Goal: Task Accomplishment & Management: Manage account settings

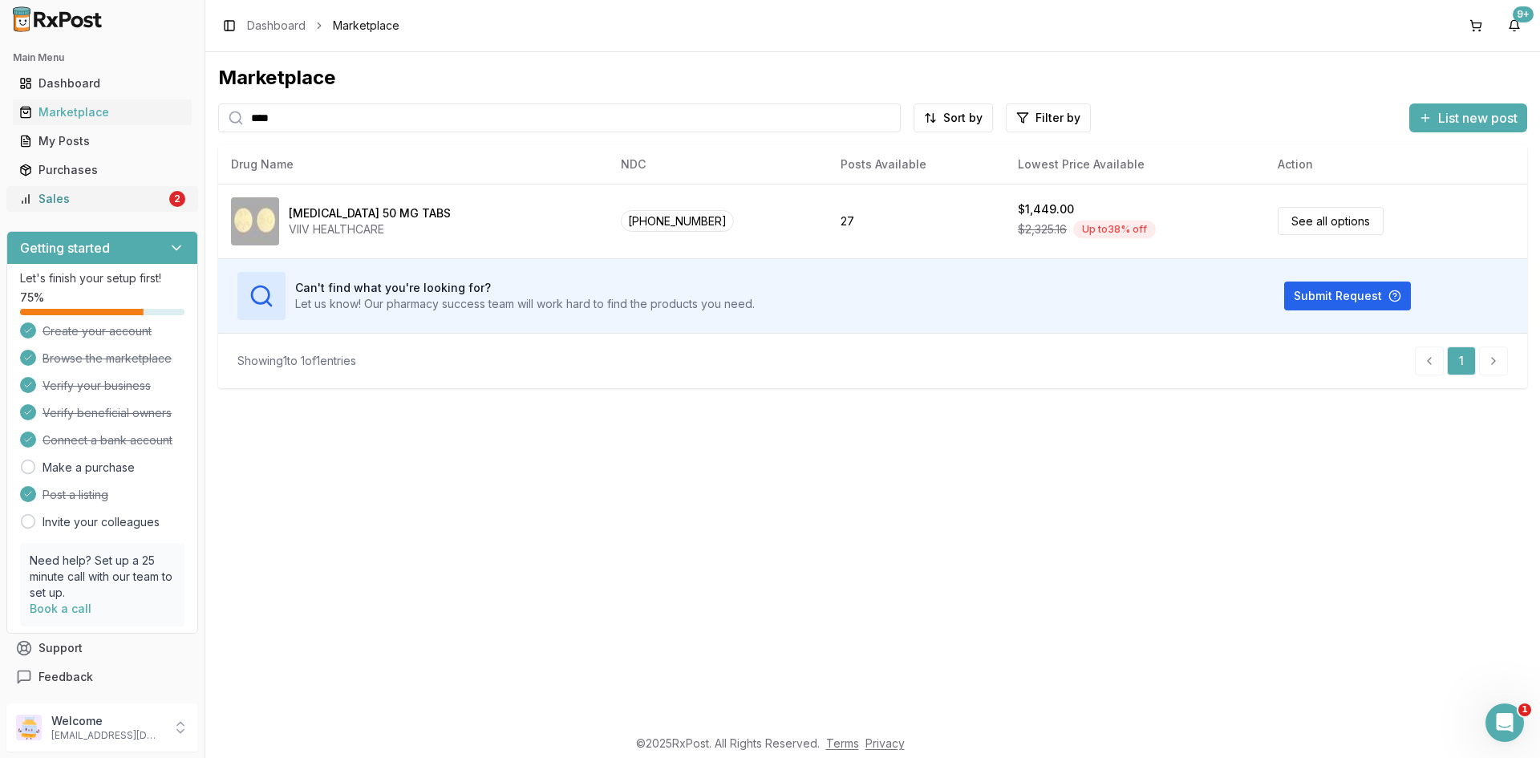
click at [140, 192] on div "Sales" at bounding box center [92, 199] width 147 height 16
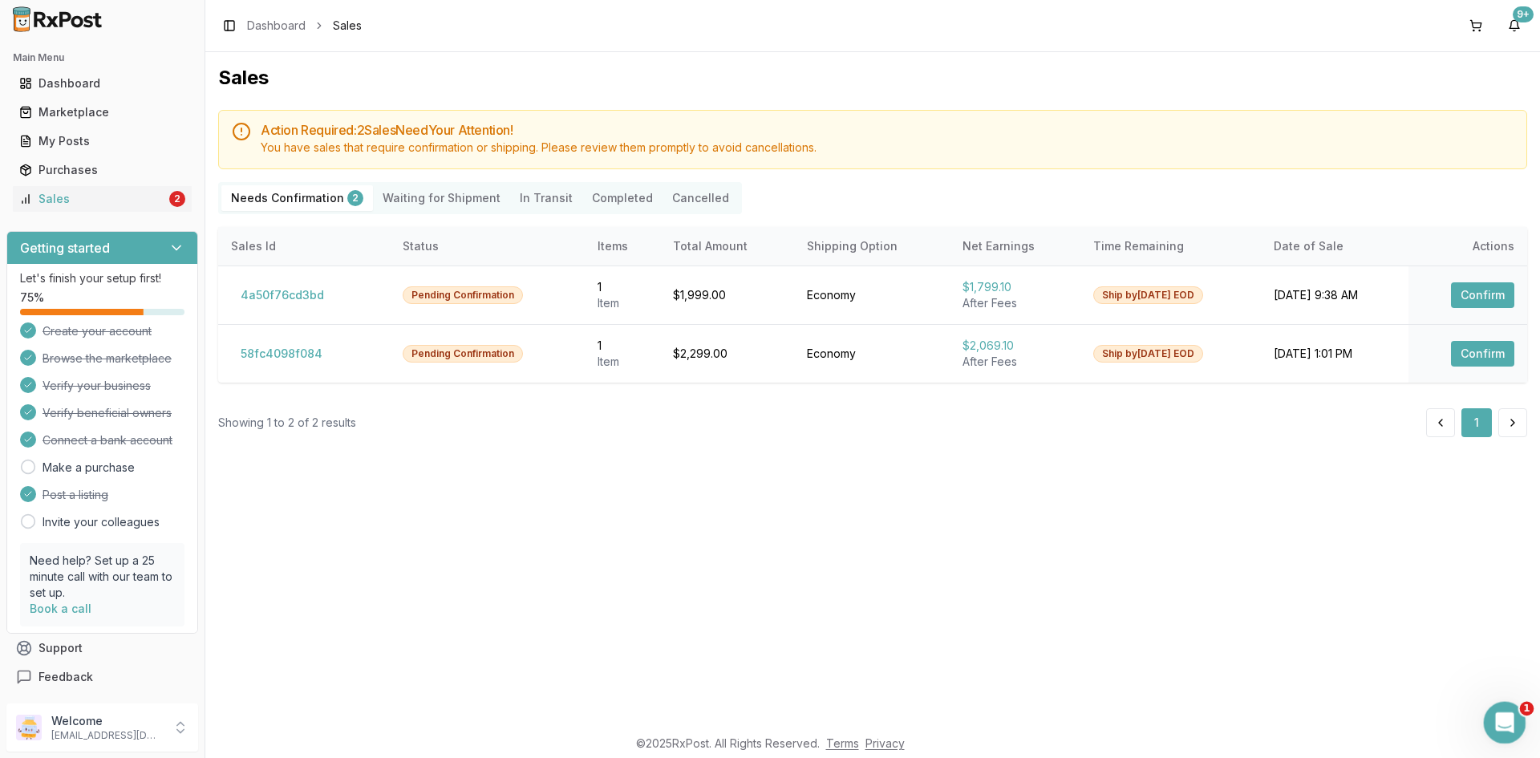
click at [1505, 715] on icon "Open Intercom Messenger" at bounding box center [1502, 720] width 26 height 26
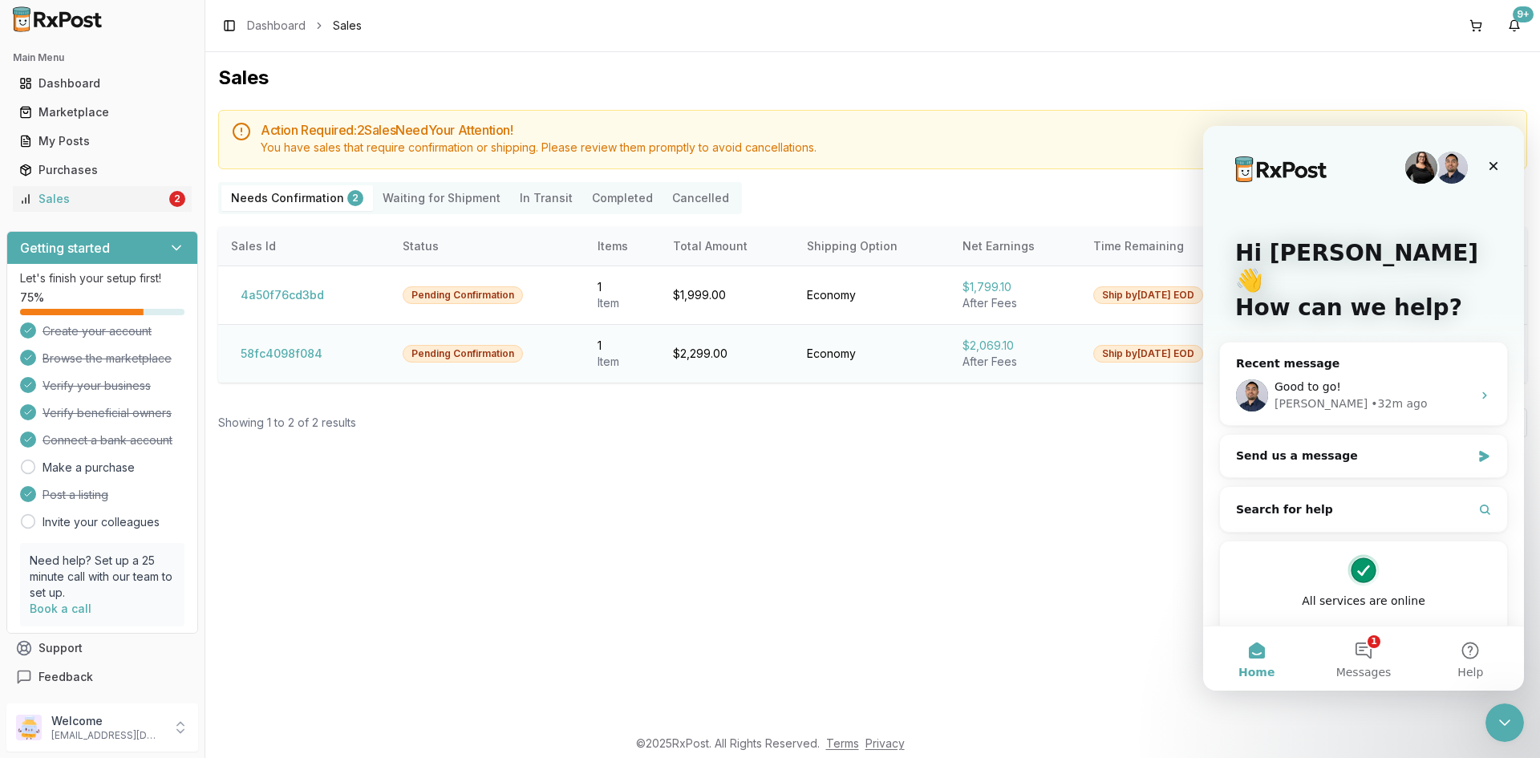
click at [718, 356] on div "$2,299.00" at bounding box center [727, 354] width 108 height 16
click at [719, 356] on div "$2,299.00" at bounding box center [727, 354] width 108 height 16
drag, startPoint x: 1006, startPoint y: 343, endPoint x: 1023, endPoint y: 340, distance: 16.4
click at [1008, 343] on div "$2,069.10" at bounding box center [1014, 346] width 105 height 16
click at [1496, 163] on icon "Close" at bounding box center [1493, 166] width 9 height 9
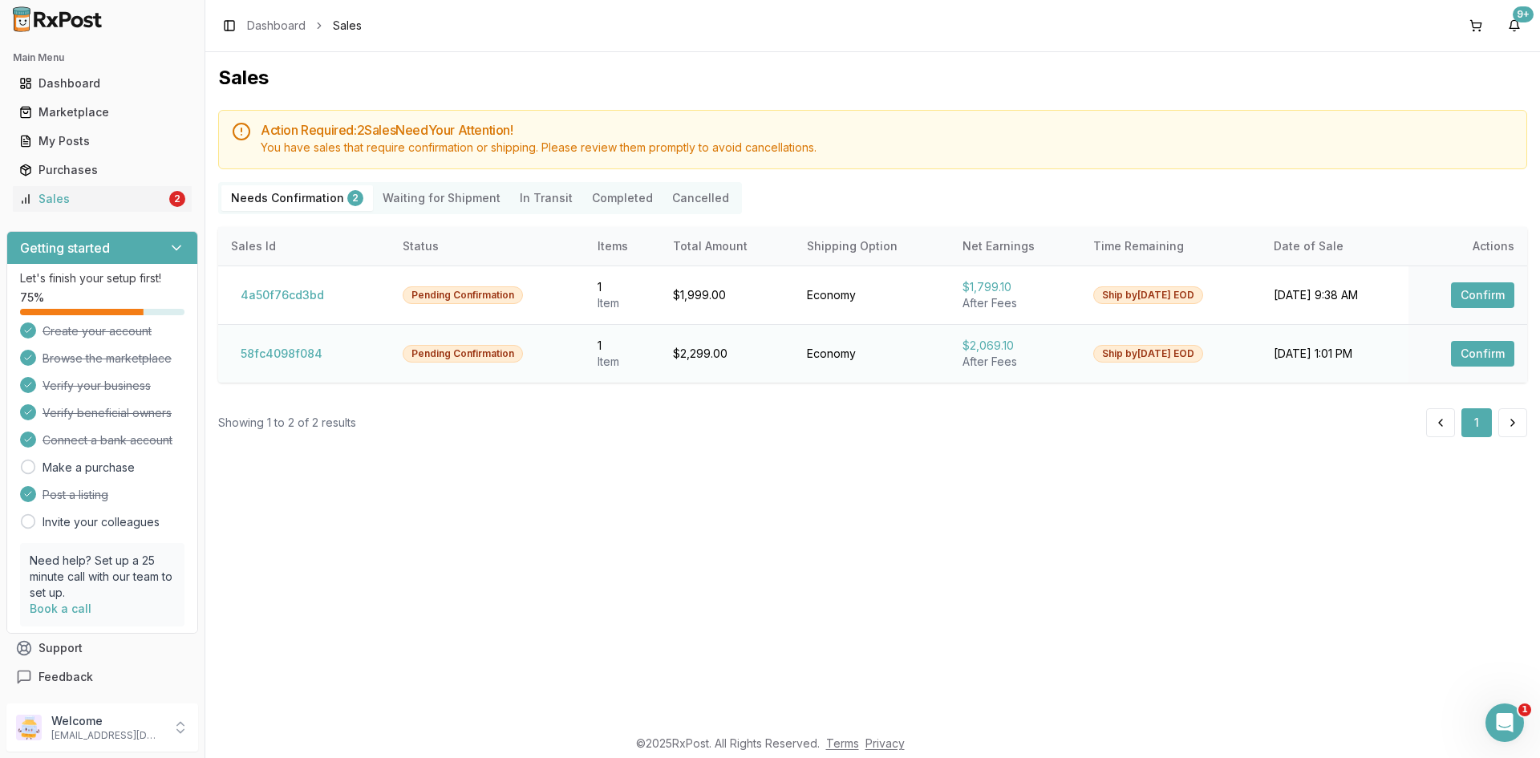
click at [1458, 346] on button "Confirm" at bounding box center [1482, 354] width 63 height 26
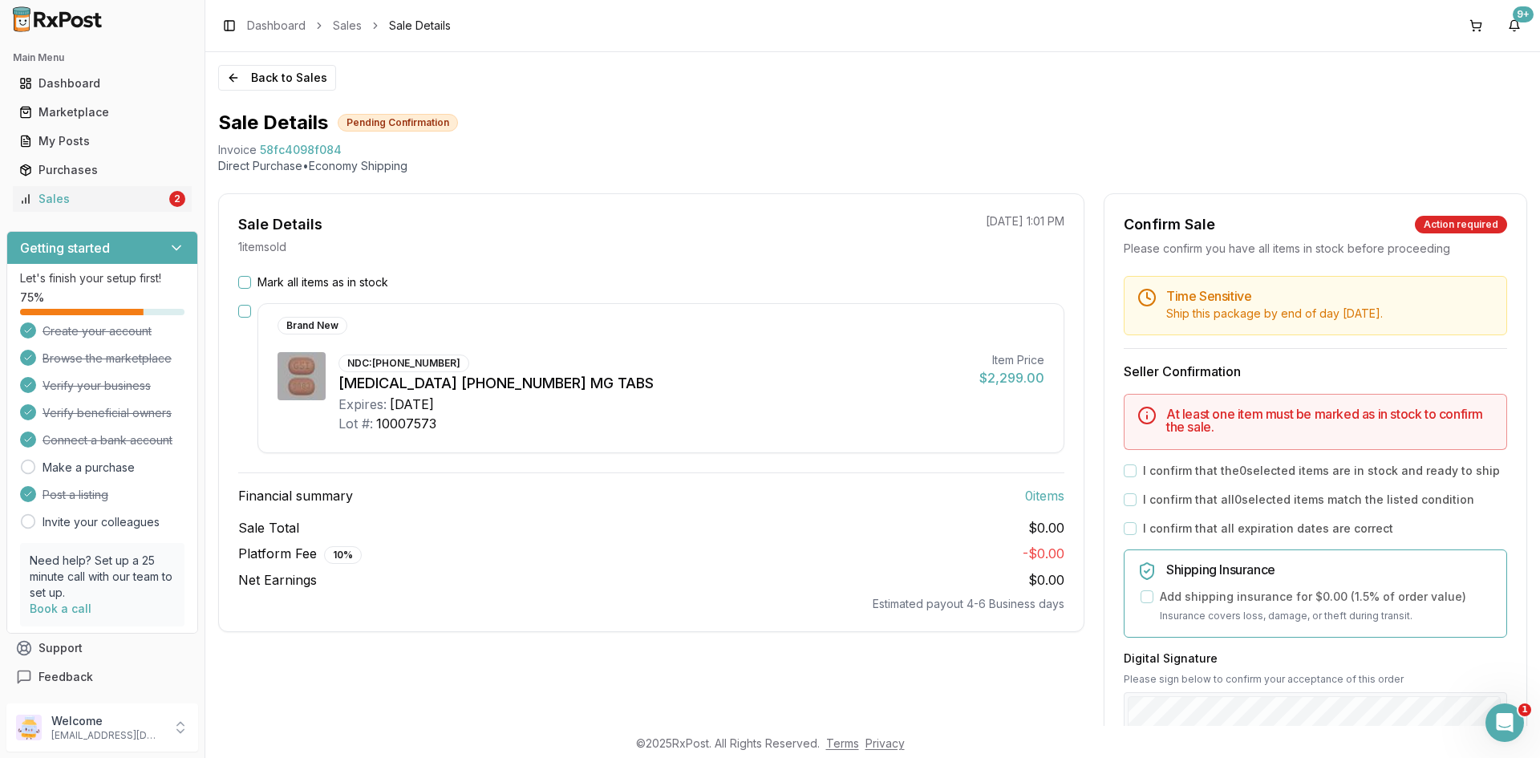
click at [306, 278] on label "Mark all items as in stock" at bounding box center [322, 282] width 131 height 16
click at [251, 278] on button "Mark all items as in stock" at bounding box center [244, 282] width 13 height 13
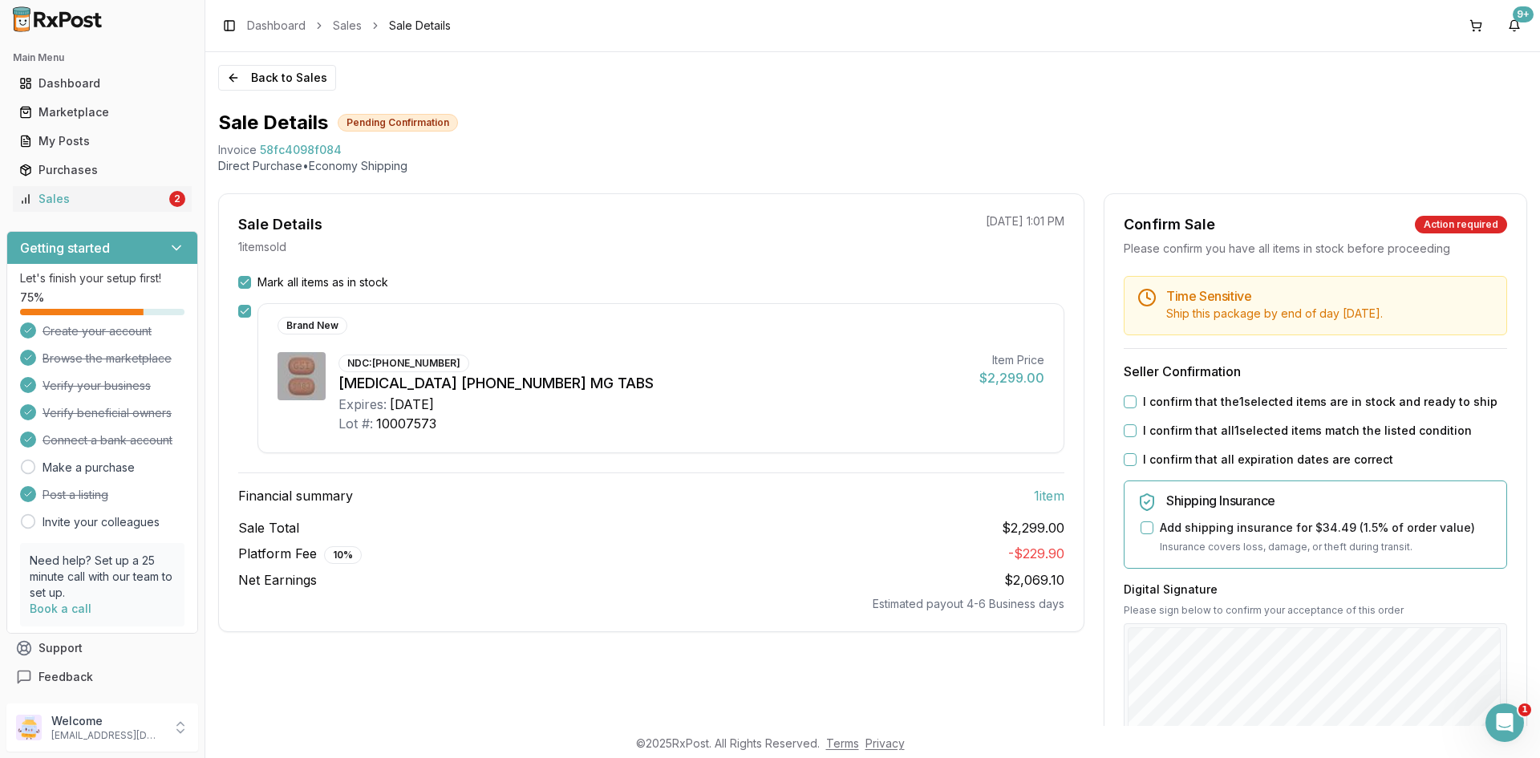
click at [1124, 403] on button "I confirm that the 1 selected items are in stock and ready to ship" at bounding box center [1130, 401] width 13 height 13
click at [1124, 430] on button "I confirm that all 1 selected items match the listed condition" at bounding box center [1130, 430] width 13 height 13
click at [1124, 457] on button "I confirm that all expiration dates are correct" at bounding box center [1130, 459] width 13 height 13
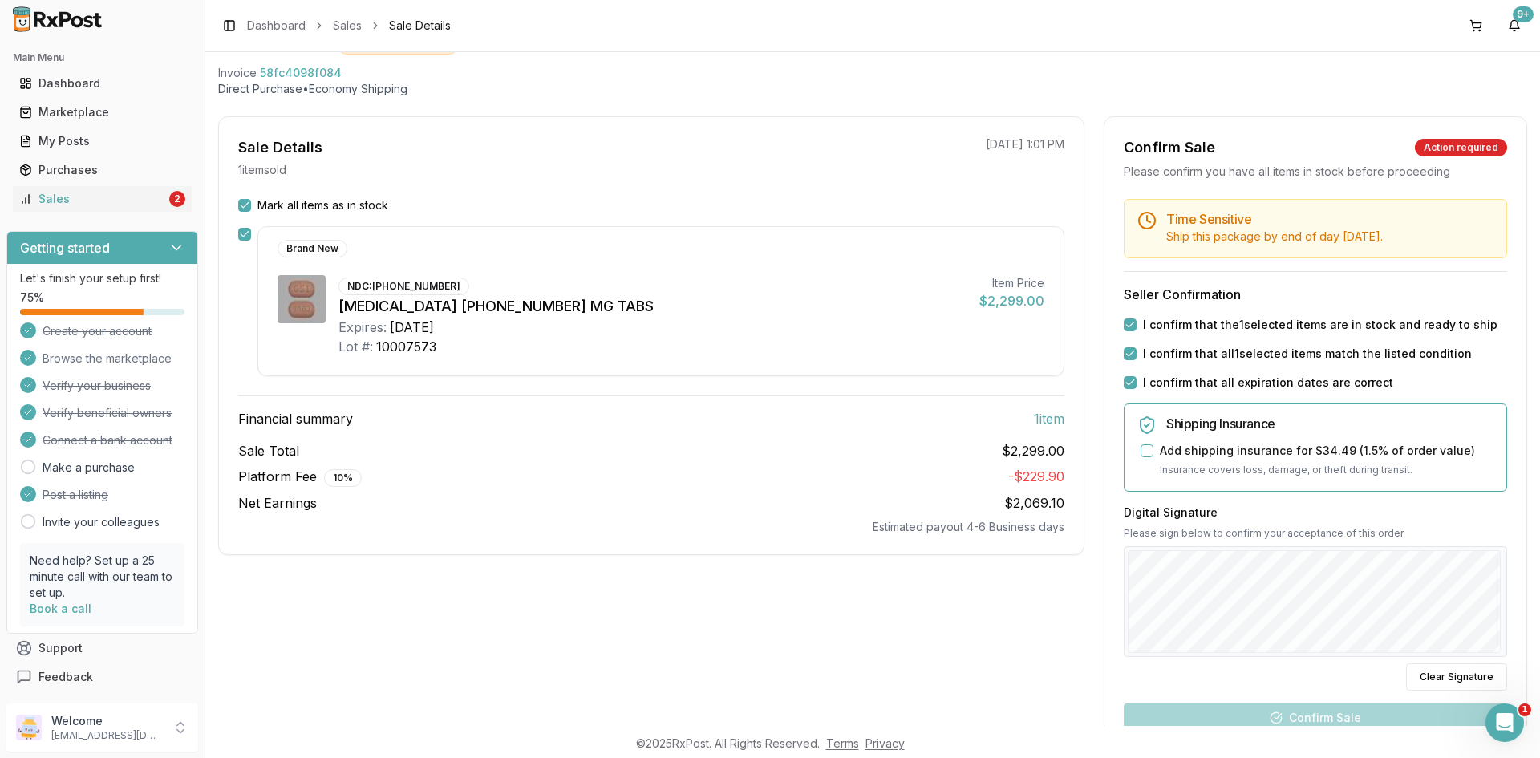
scroll to position [80, 0]
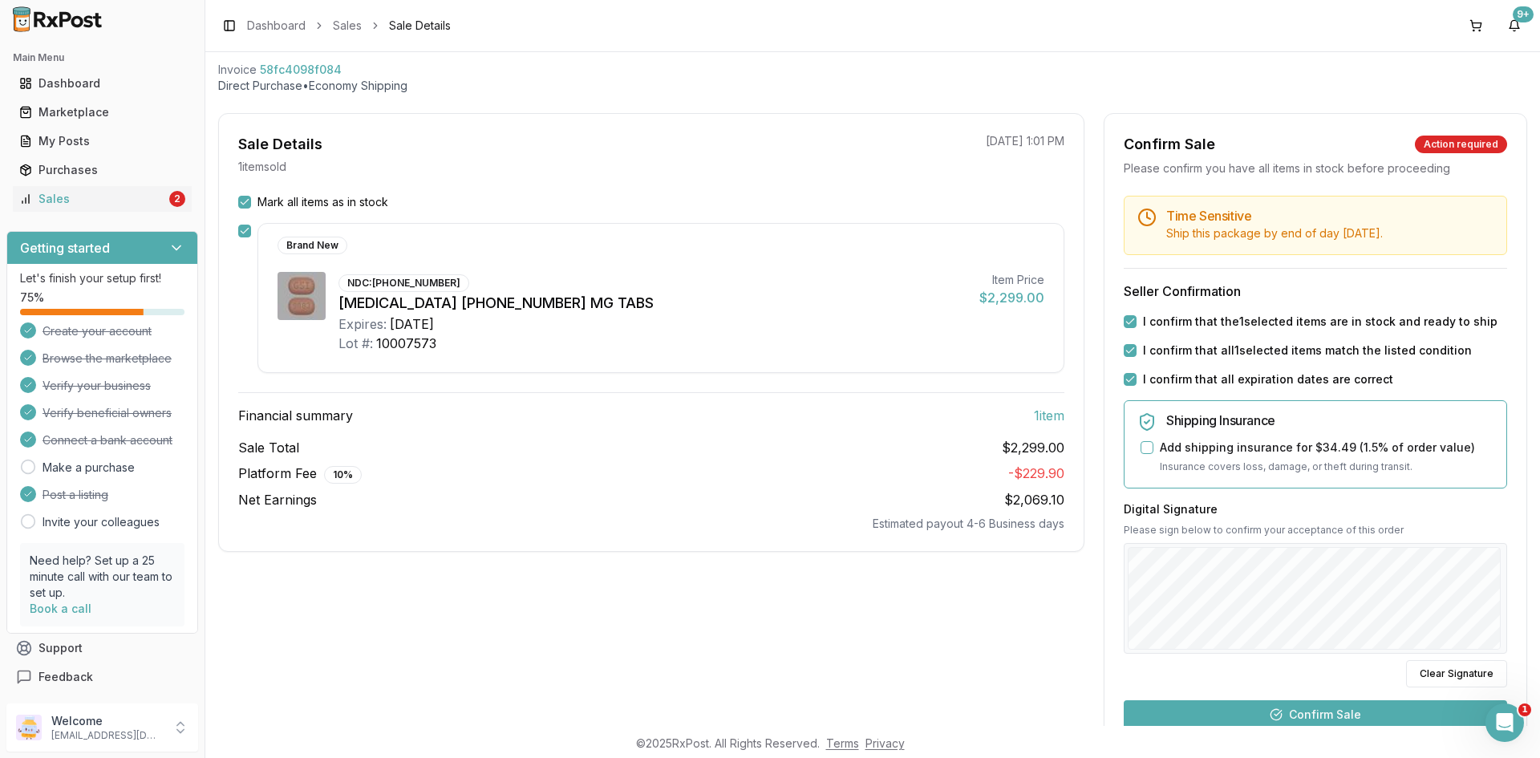
click at [1339, 724] on button "Confirm Sale" at bounding box center [1315, 714] width 383 height 29
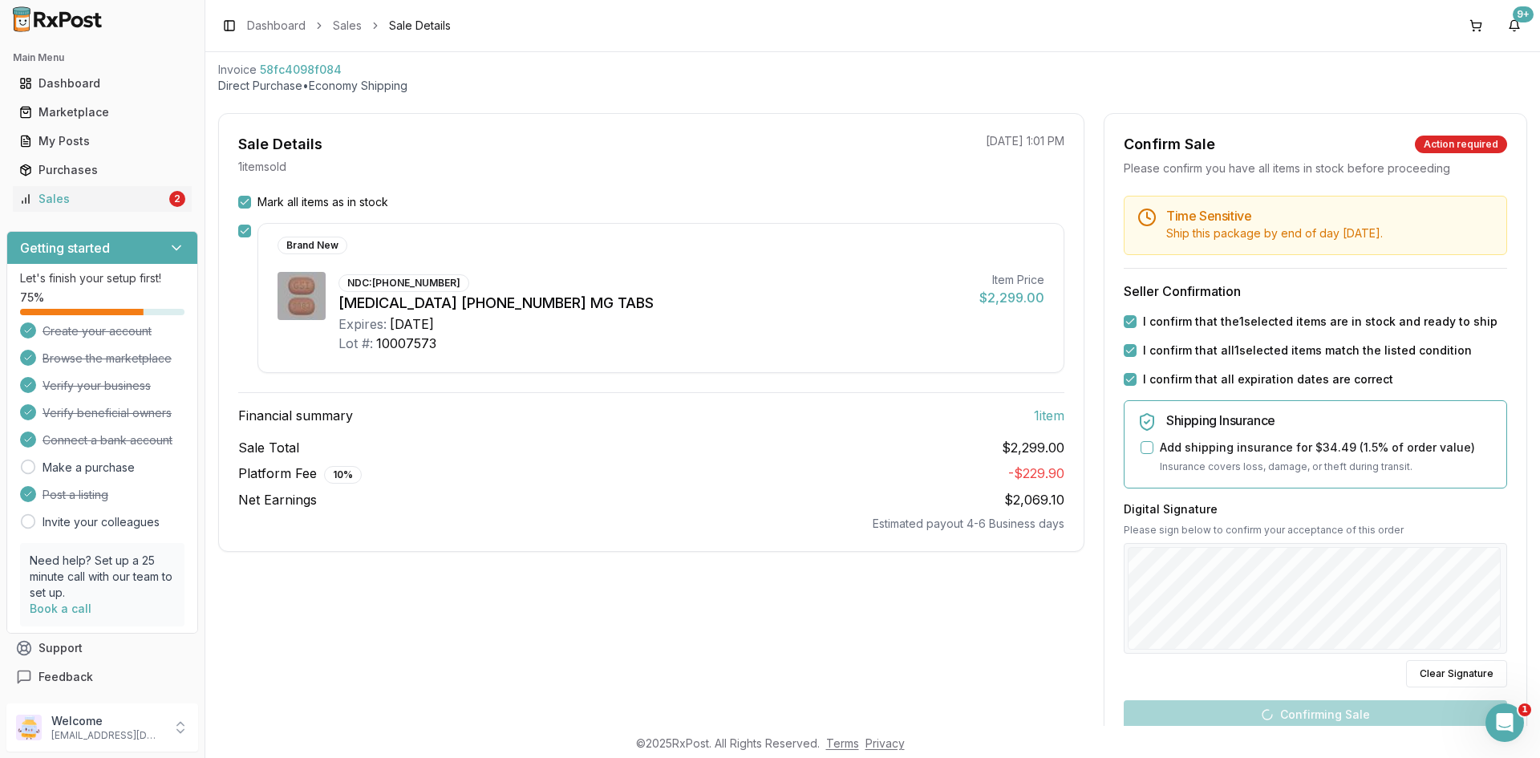
scroll to position [0, 0]
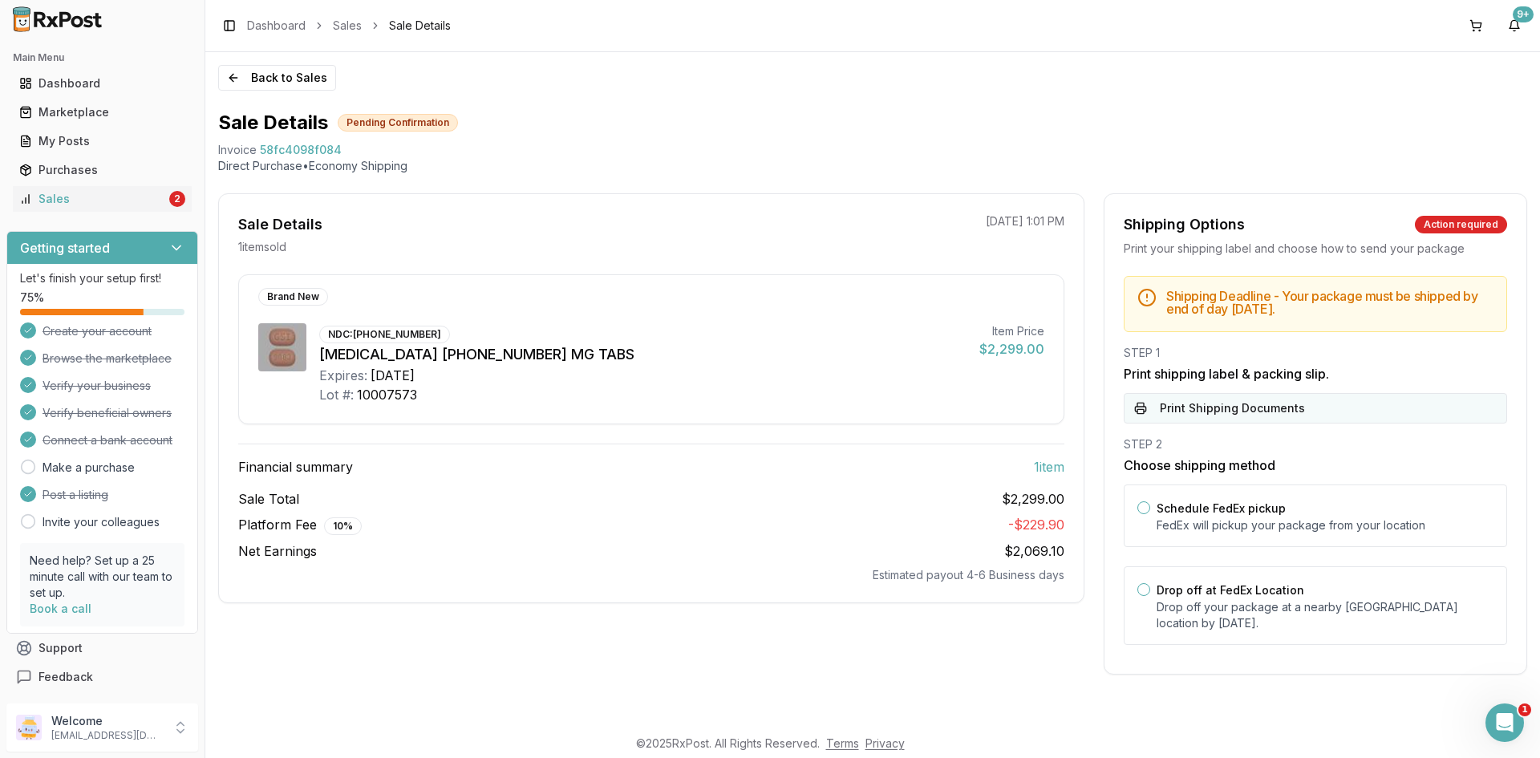
click at [1160, 405] on button "Print Shipping Documents" at bounding box center [1315, 408] width 383 height 30
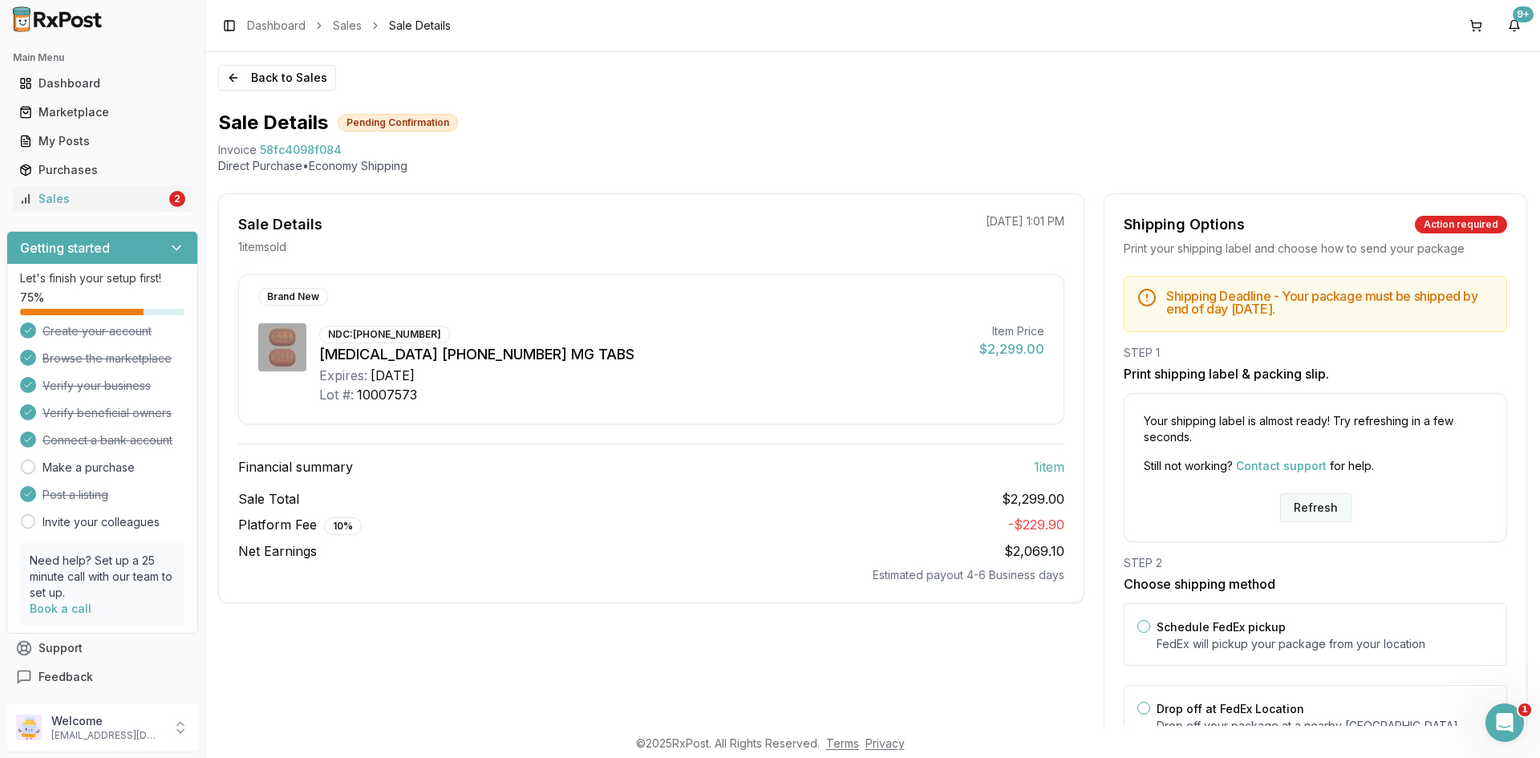
click at [1302, 509] on button "Refresh" at bounding box center [1315, 507] width 71 height 29
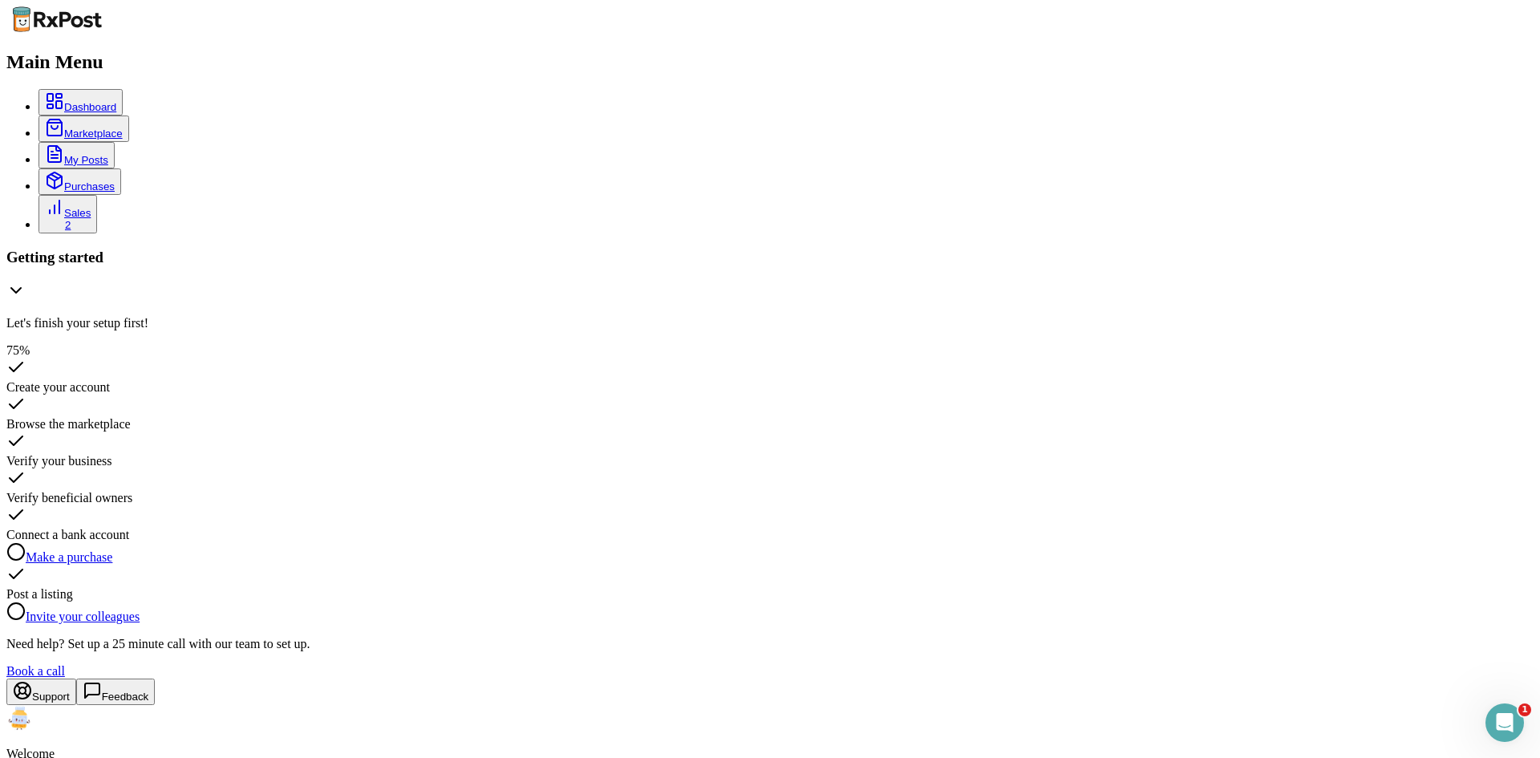
click at [91, 219] on div "2" at bounding box center [68, 225] width 46 height 12
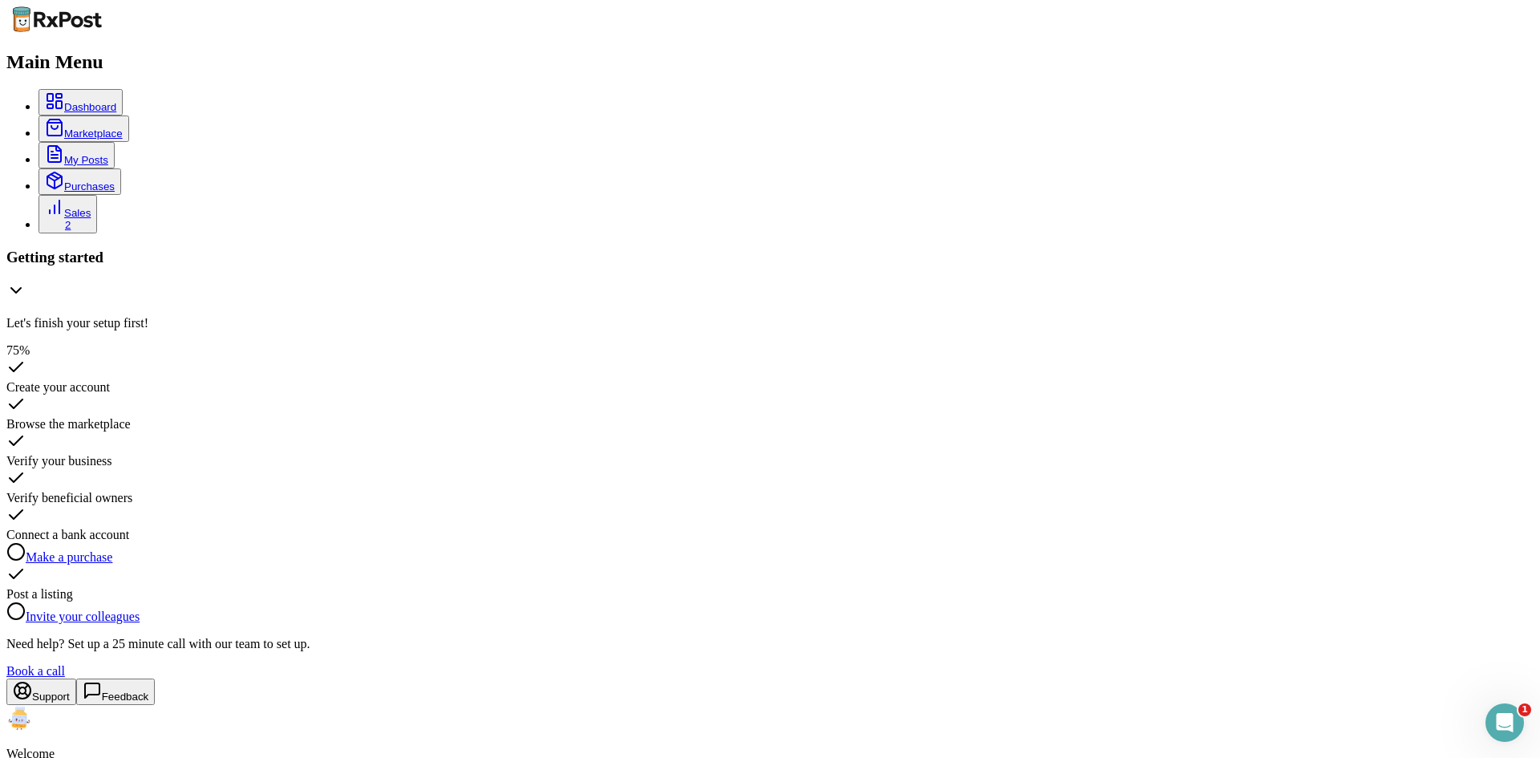
copy span "4a50f76cd3bd"
click at [1520, 708] on span "1" at bounding box center [1527, 709] width 14 height 14
click at [1510, 718] on icon "Open Intercom Messenger" at bounding box center [1502, 720] width 26 height 26
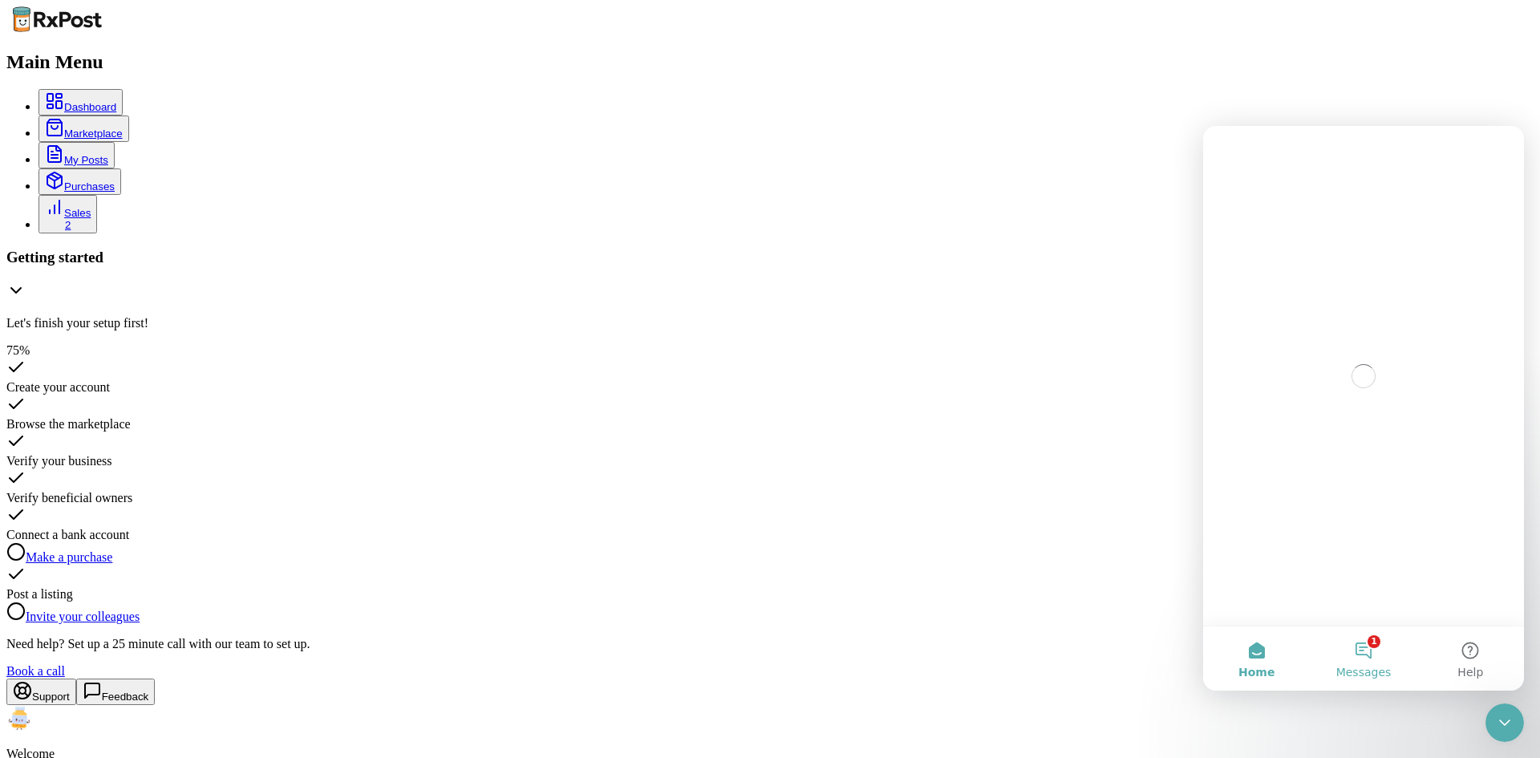
click at [1361, 649] on button "1 Messages" at bounding box center [1363, 658] width 107 height 64
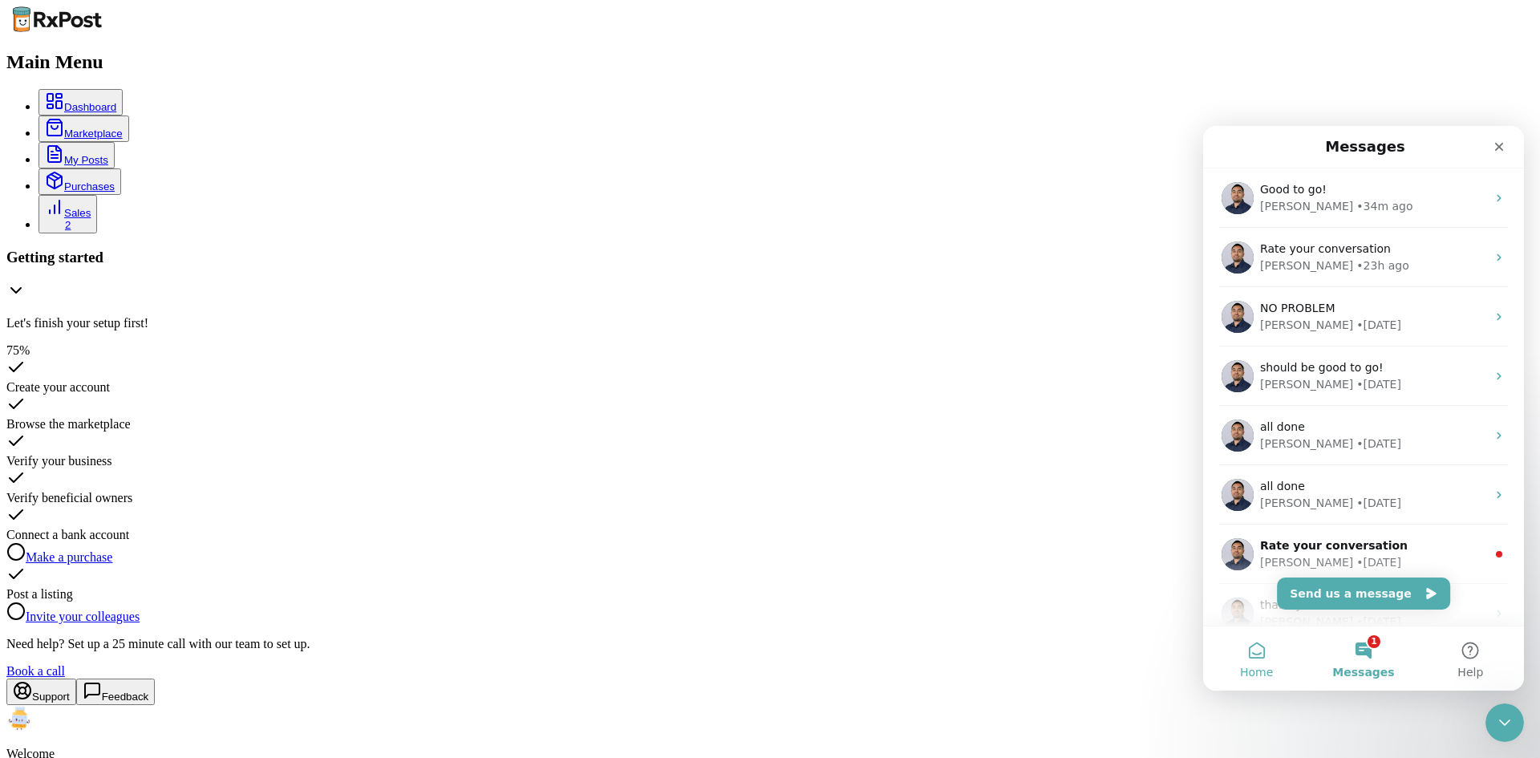
click at [1283, 655] on button "Home" at bounding box center [1256, 658] width 107 height 64
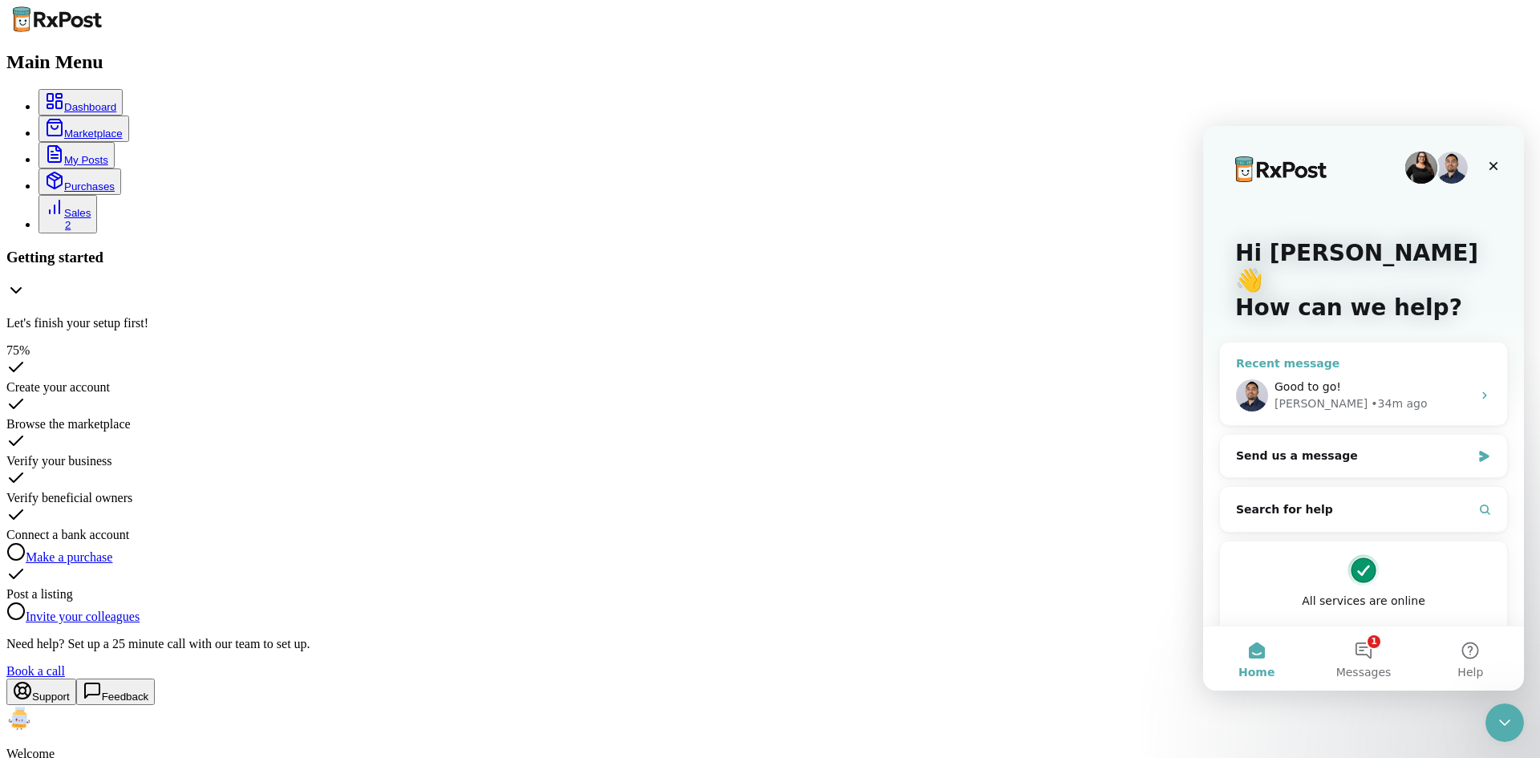
click at [1340, 379] on div "Good to go!" at bounding box center [1372, 387] width 197 height 17
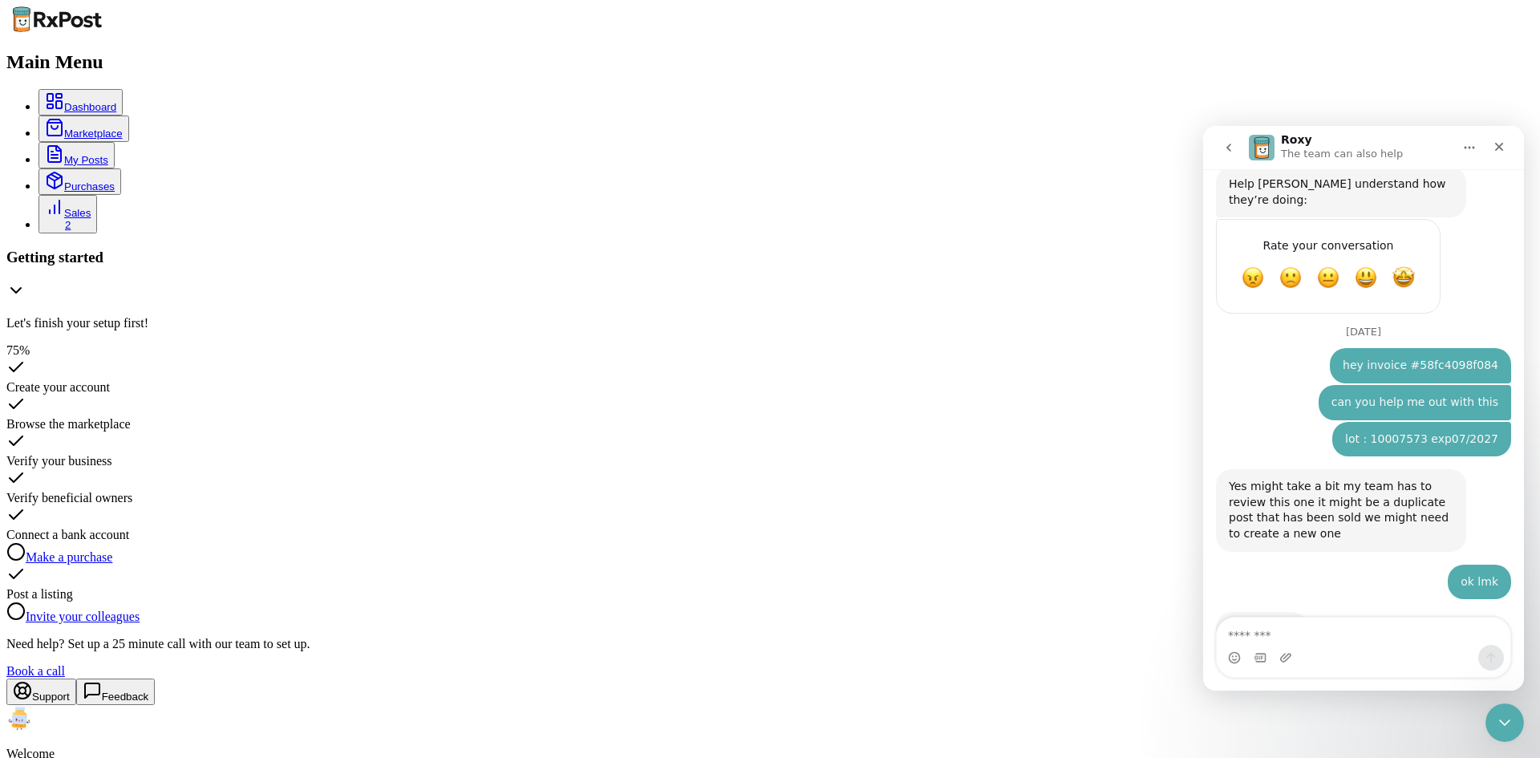
scroll to position [726, 0]
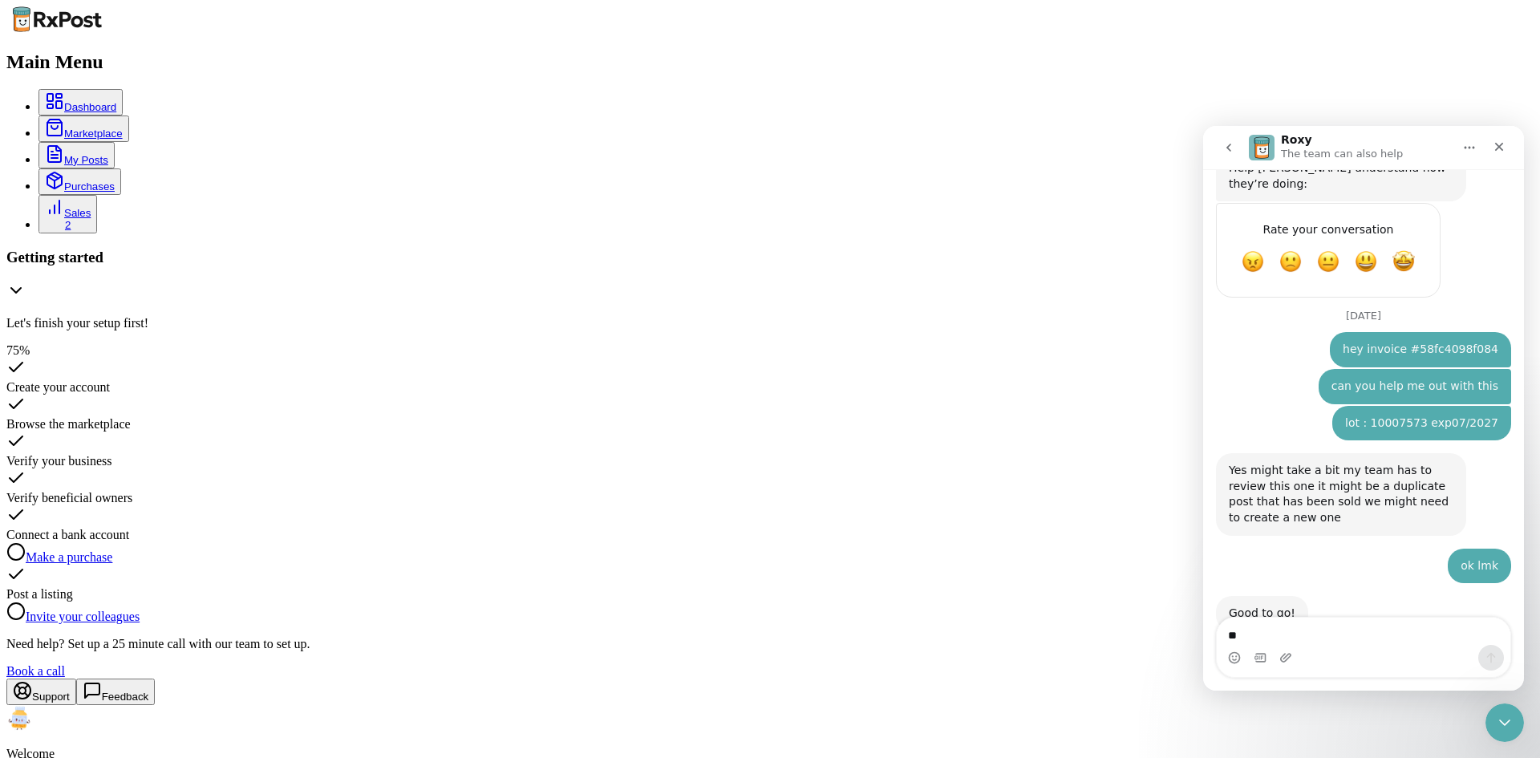
type textarea "**"
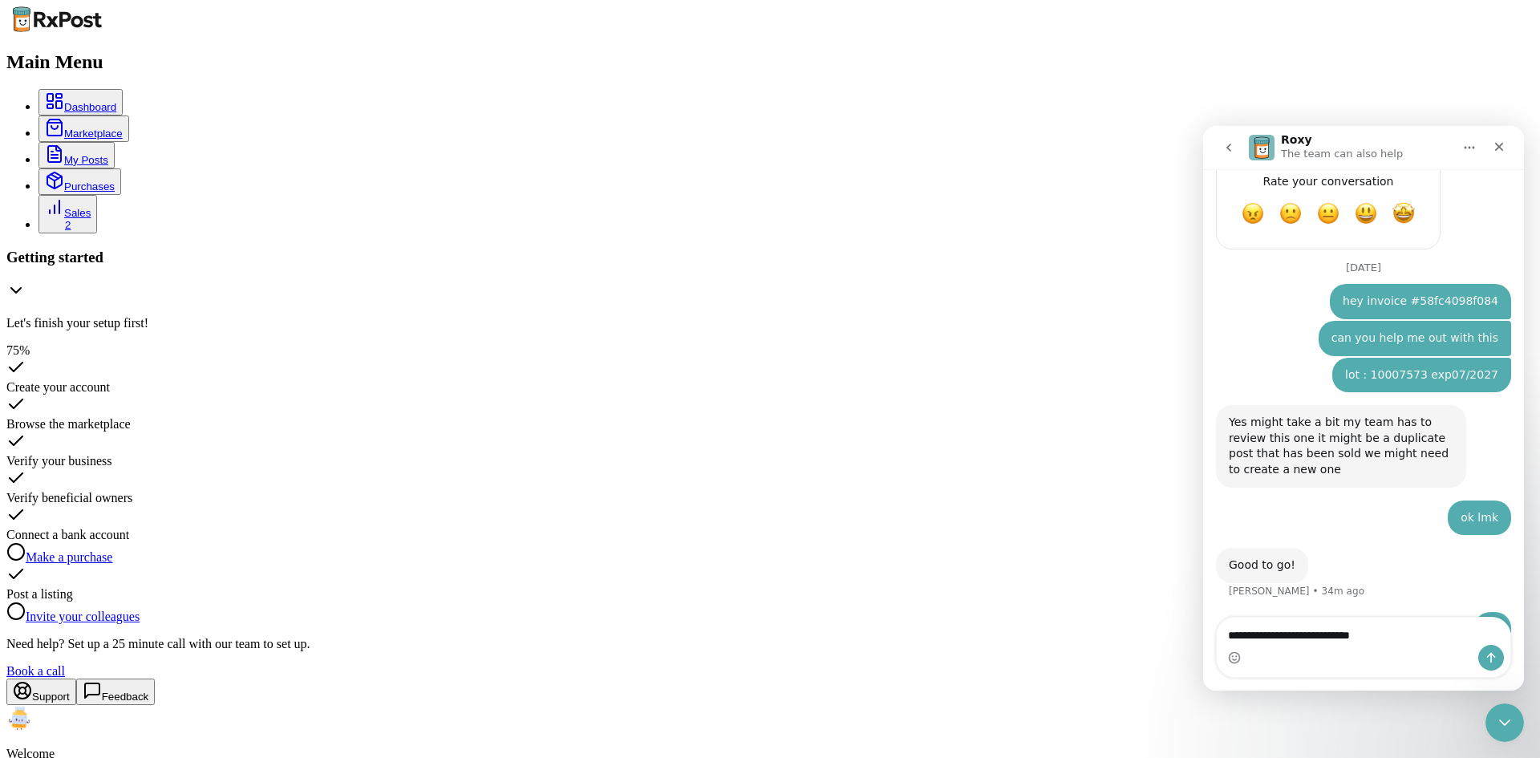
type textarea "**********"
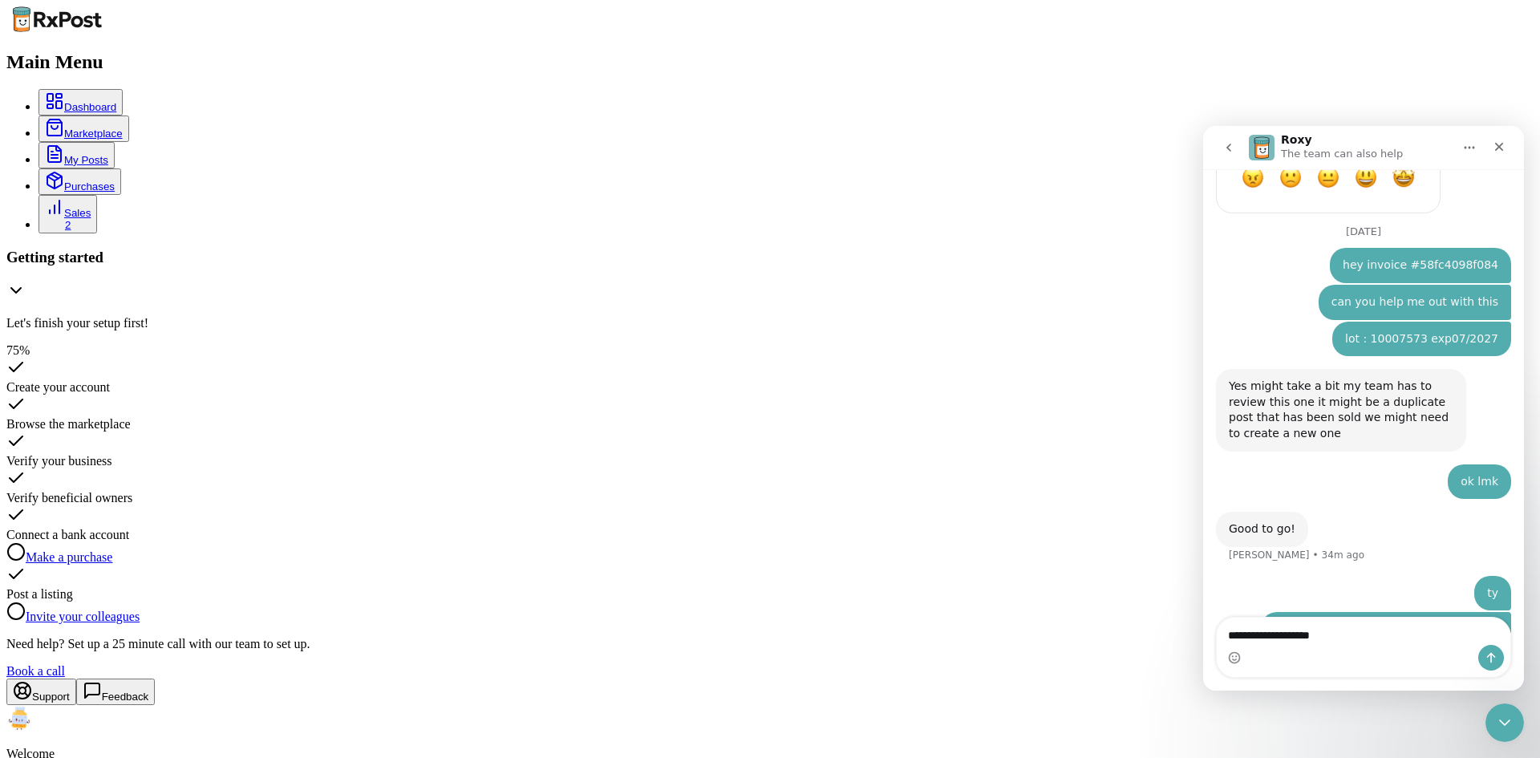
type textarea "**********"
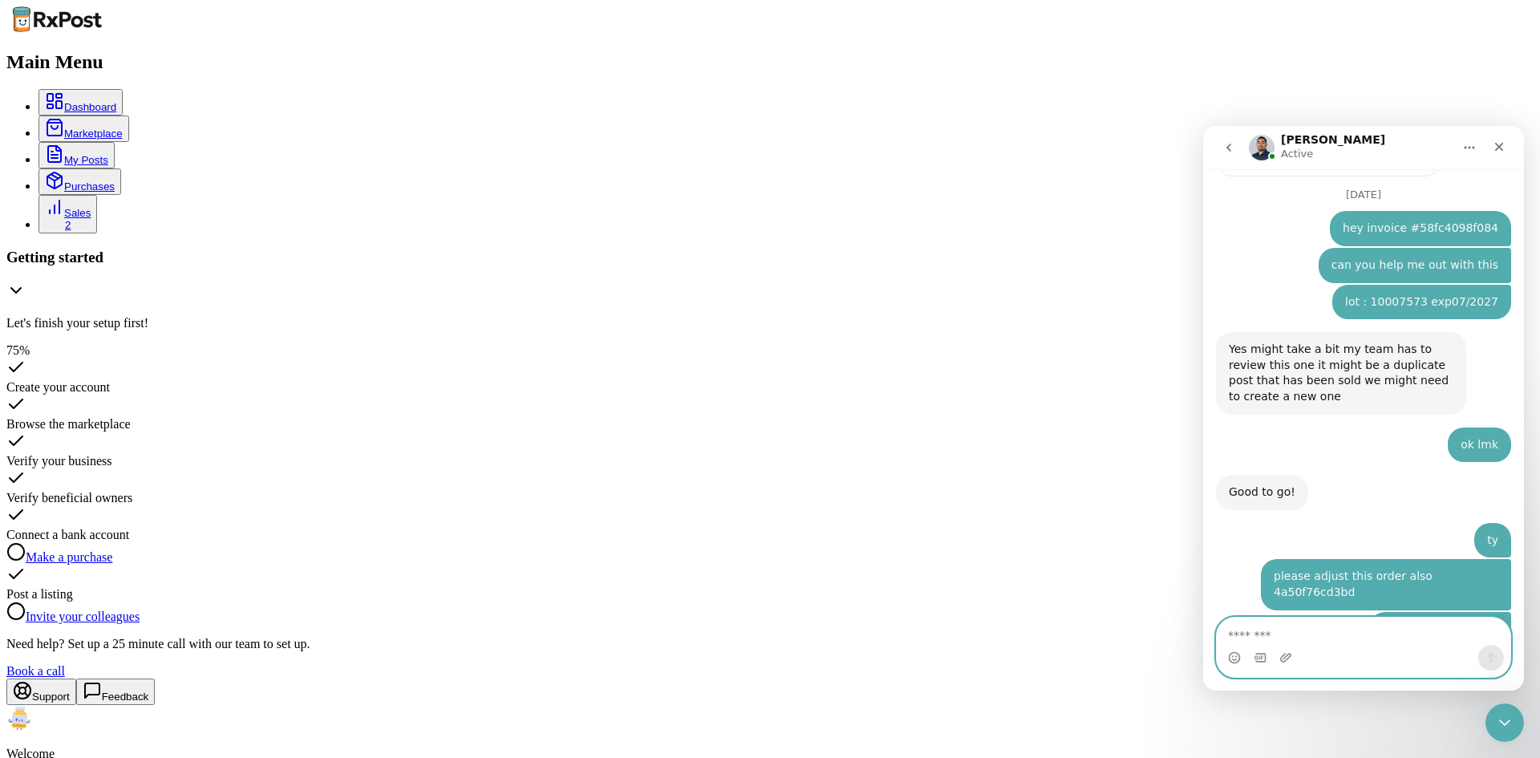
scroll to position [894, 0]
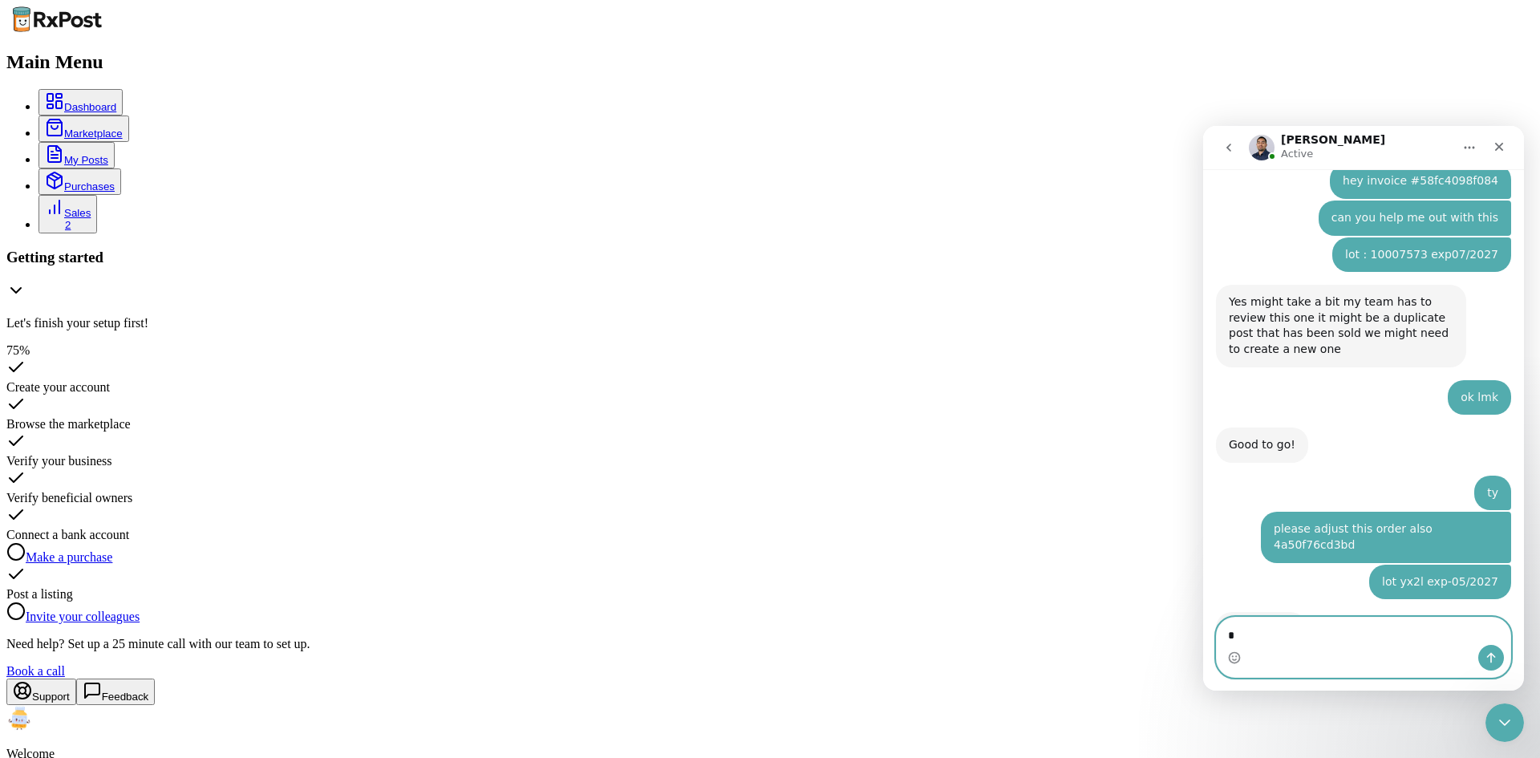
type textarea "**"
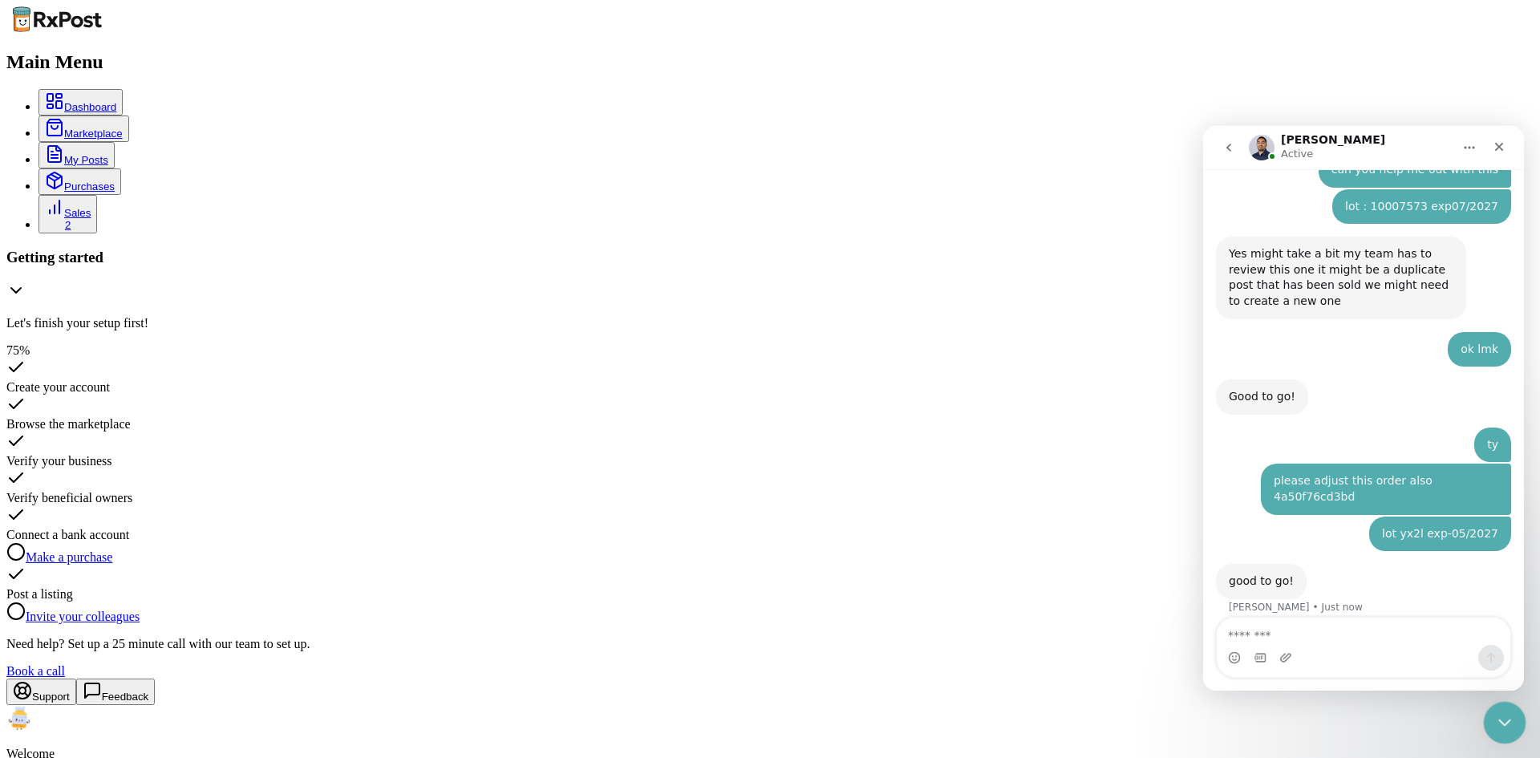
click at [1517, 721] on div "Close Intercom Messenger" at bounding box center [1502, 720] width 38 height 38
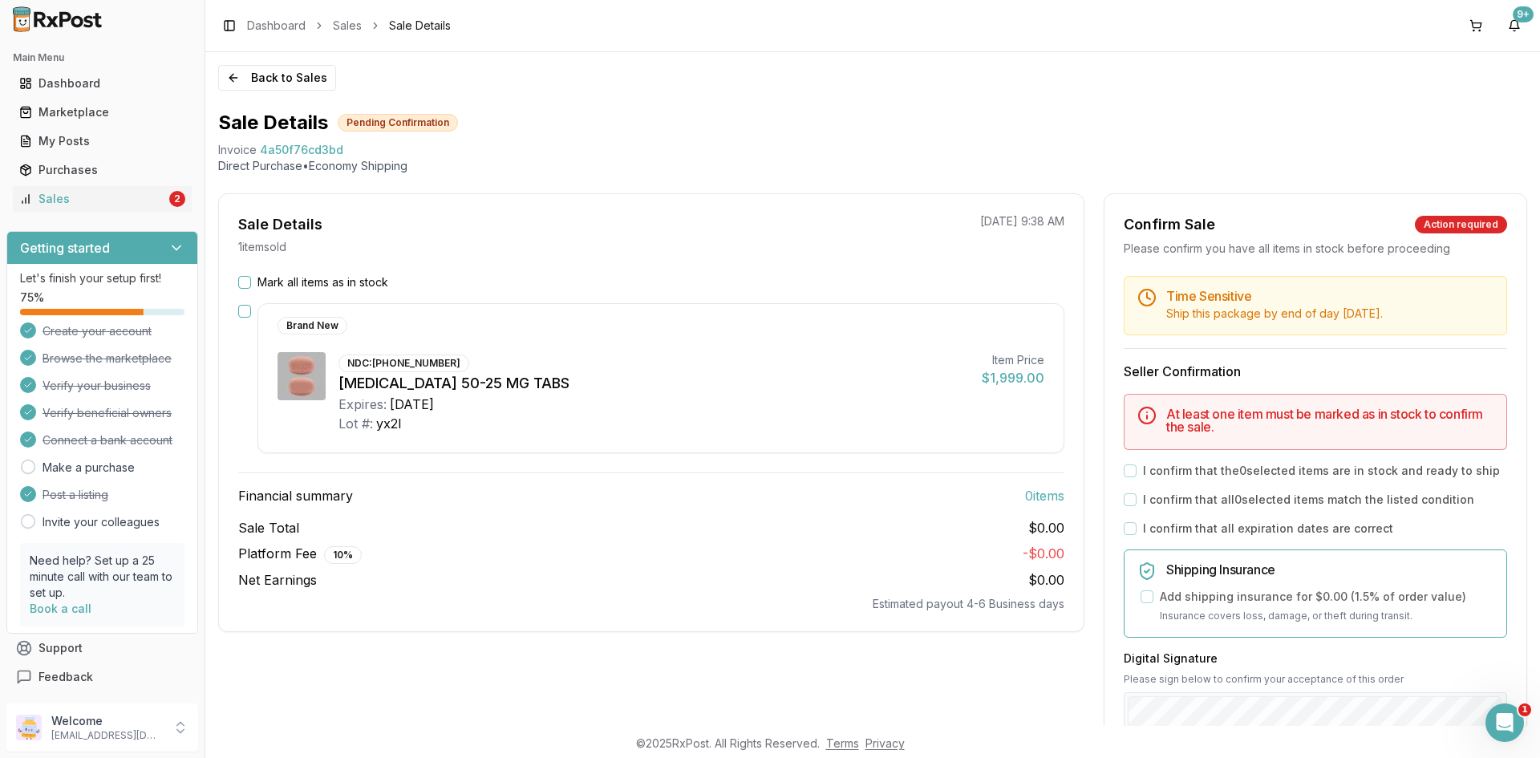
click at [256, 283] on div "Mark all items as in stock" at bounding box center [651, 282] width 826 height 16
click at [242, 280] on button "Mark all items as in stock" at bounding box center [244, 282] width 13 height 13
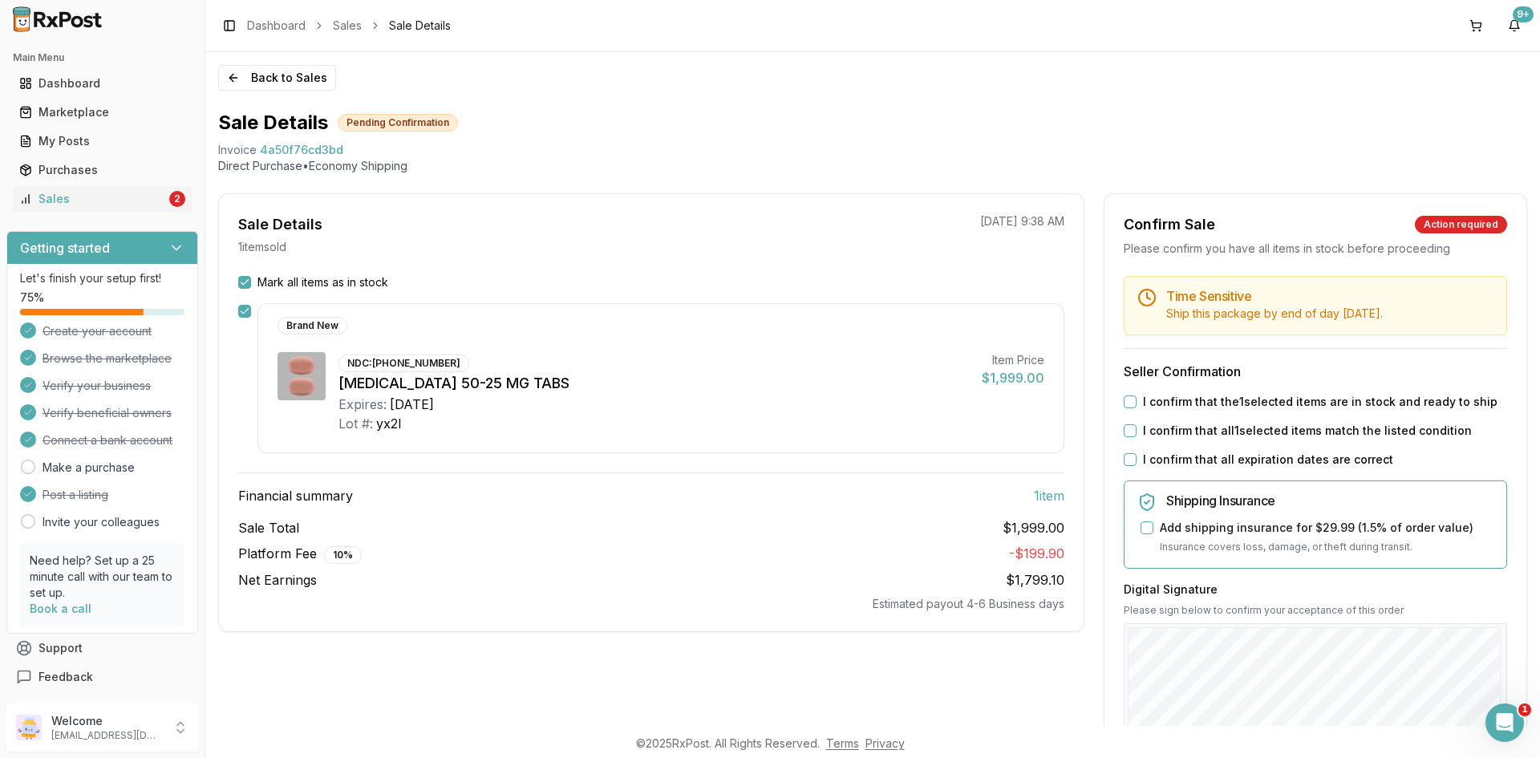
click at [1124, 402] on button "I confirm that the 1 selected items are in stock and ready to ship" at bounding box center [1130, 401] width 13 height 13
click at [1124, 434] on button "I confirm that all 1 selected items match the listed condition" at bounding box center [1130, 430] width 13 height 13
click at [1128, 460] on button "I confirm that all expiration dates are correct" at bounding box center [1130, 459] width 13 height 13
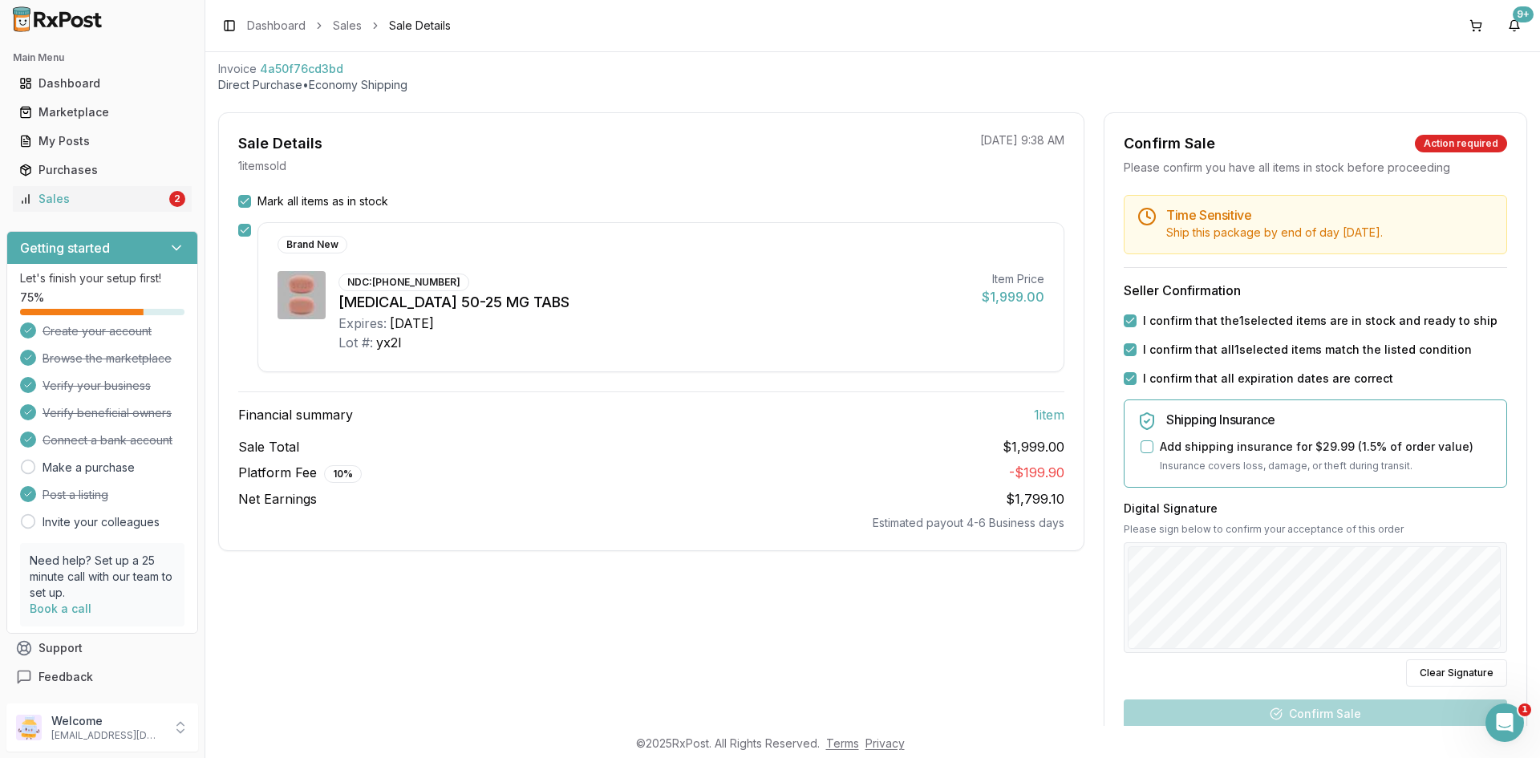
scroll to position [273, 0]
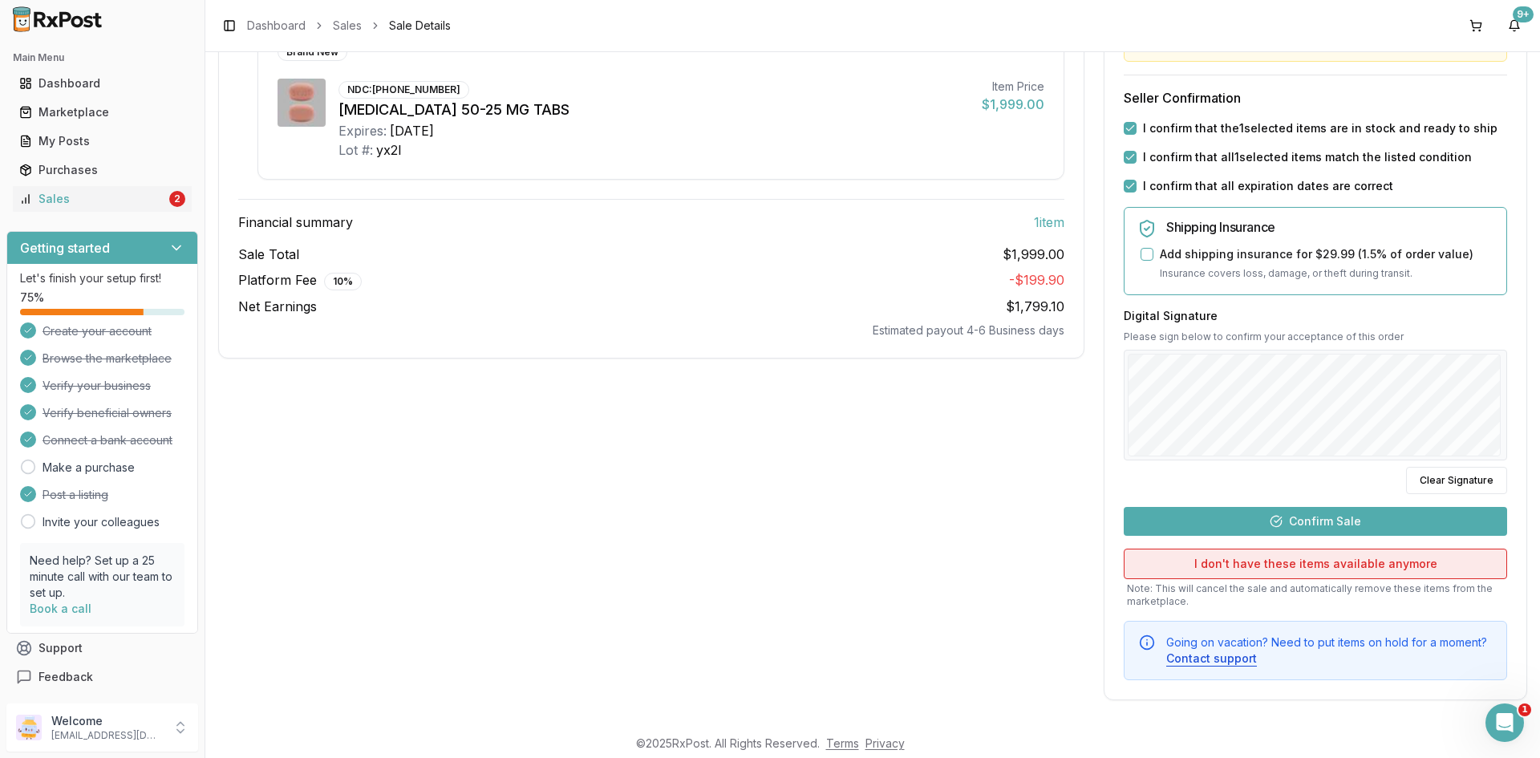
click at [1286, 573] on div "Time Sensitive Ship this package by end of day Tuesday, August 26th . Seller Co…" at bounding box center [1315, 341] width 422 height 678
drag, startPoint x: 1423, startPoint y: 520, endPoint x: 1318, endPoint y: 530, distance: 105.6
click at [1423, 520] on button "Confirm Sale" at bounding box center [1315, 521] width 383 height 29
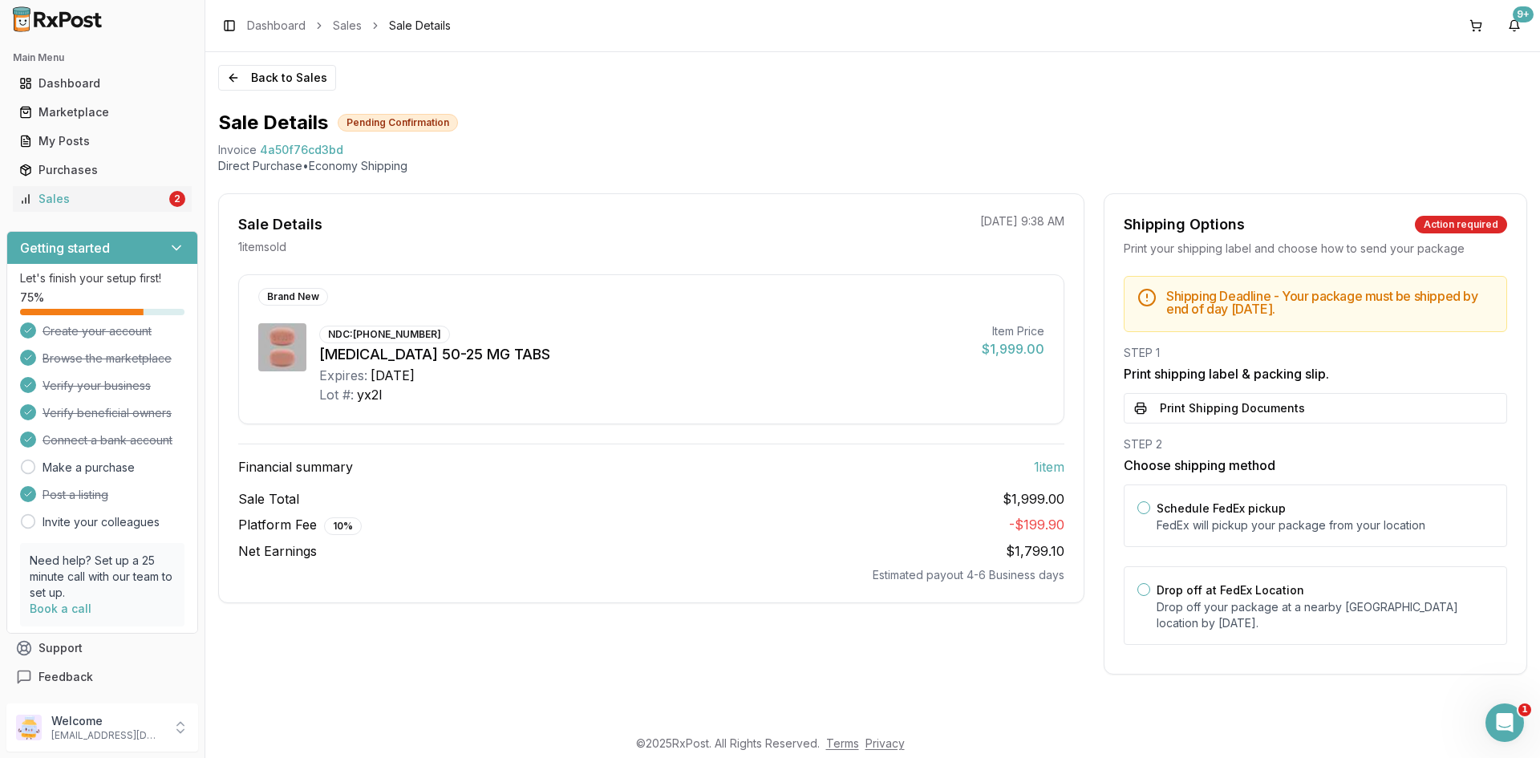
scroll to position [0, 0]
click at [1204, 399] on button "Print Shipping Documents" at bounding box center [1315, 408] width 383 height 30
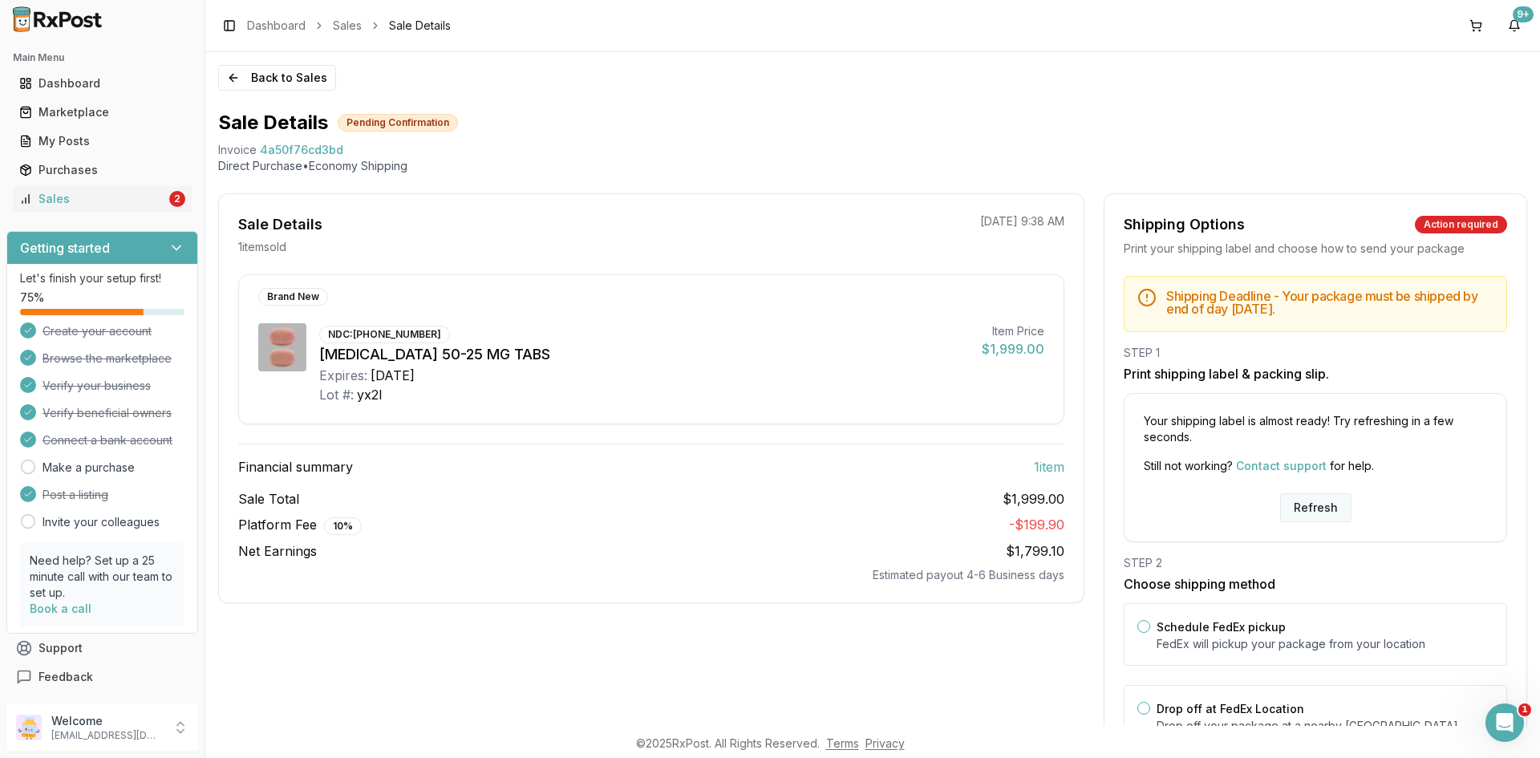
click at [1297, 503] on button "Refresh" at bounding box center [1315, 507] width 71 height 29
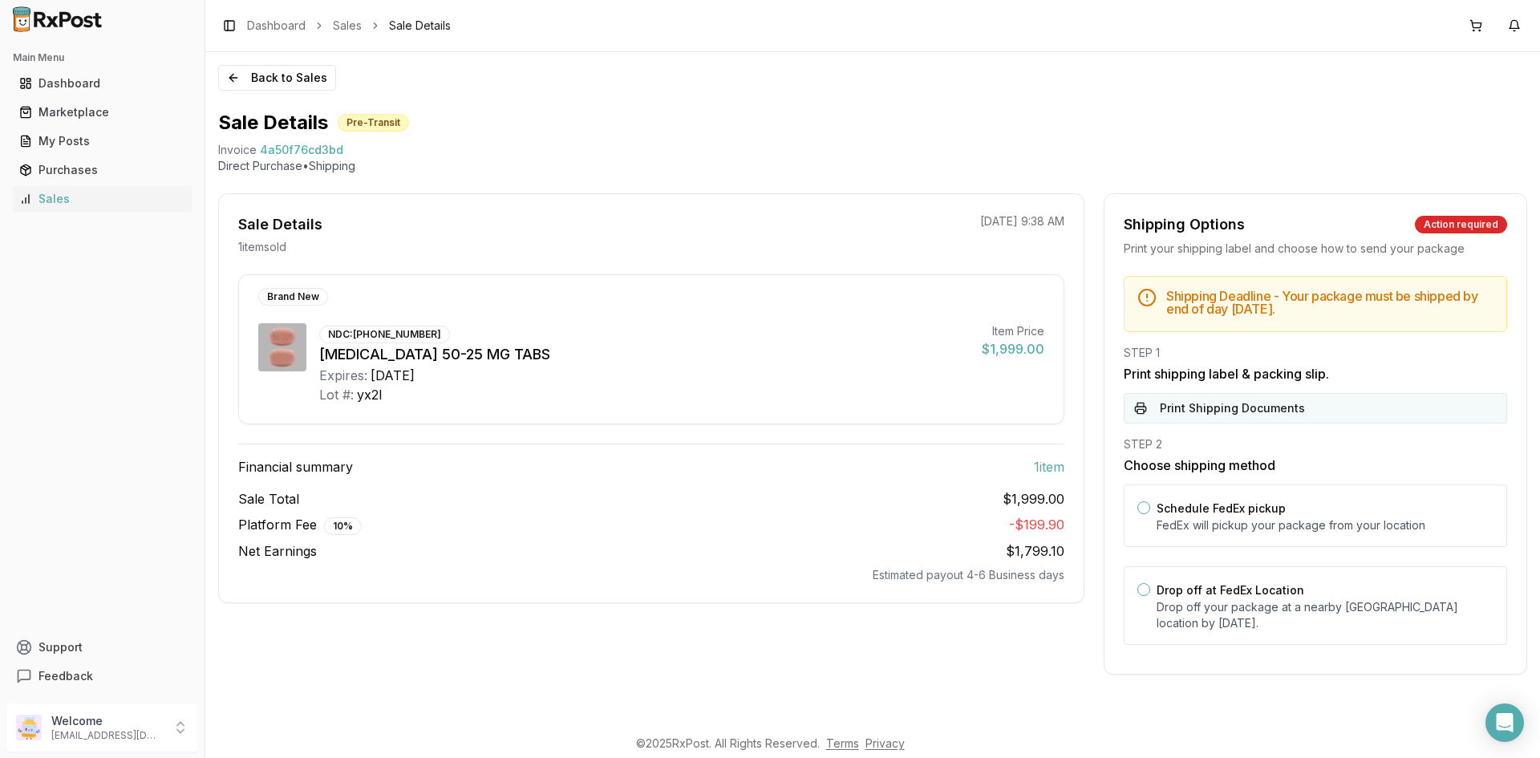
click at [1160, 394] on button "Print Shipping Documents" at bounding box center [1315, 408] width 383 height 30
